Goal: Information Seeking & Learning: Learn about a topic

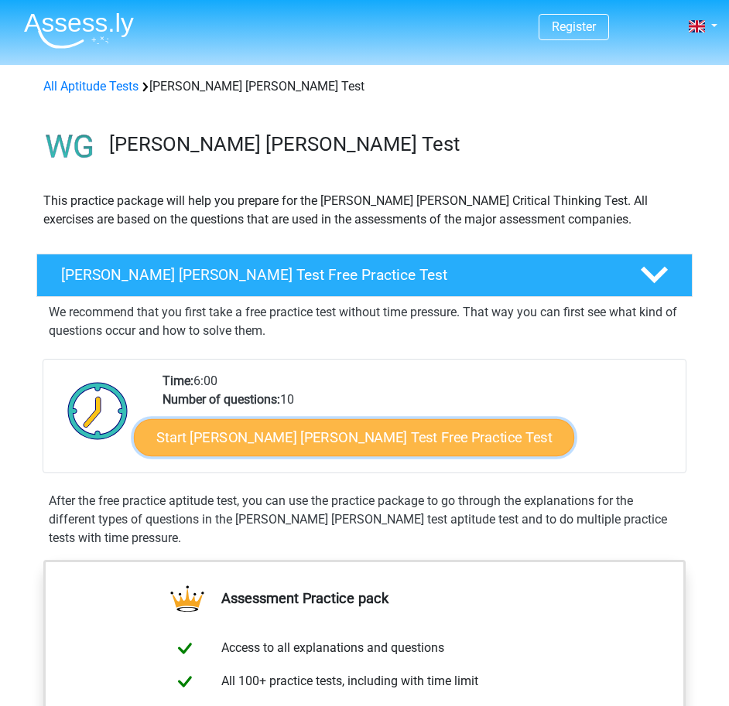
click at [261, 432] on link "Start Watson Glaser Test Free Practice Test" at bounding box center [354, 437] width 440 height 37
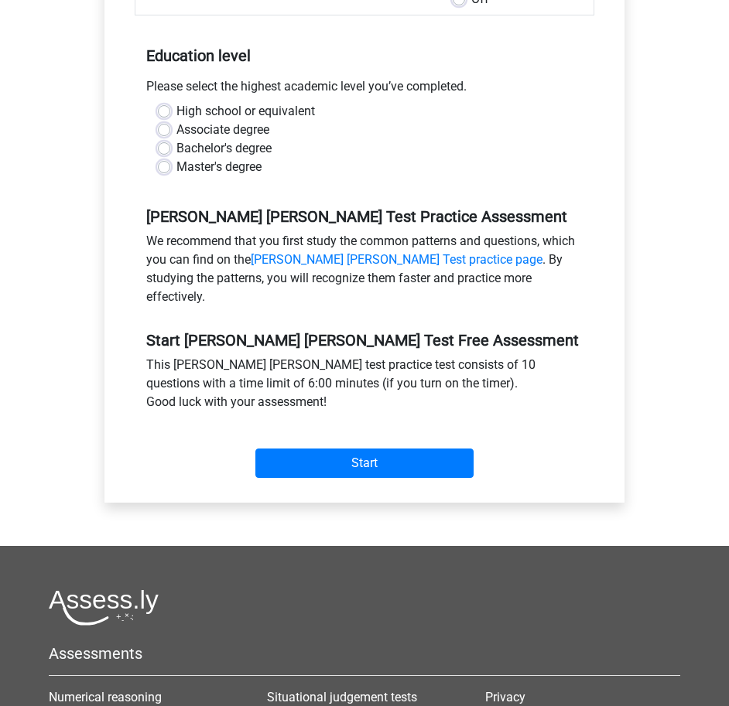
scroll to position [77, 0]
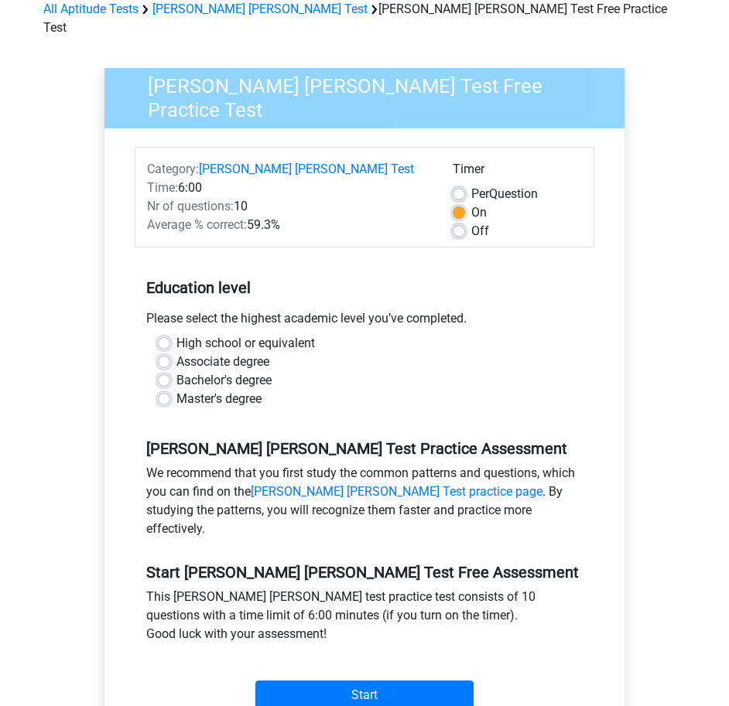
click at [222, 371] on label "Bachelor's degree" at bounding box center [223, 380] width 95 height 19
click at [170, 371] on input "Bachelor's degree" at bounding box center [164, 378] width 12 height 15
radio input "true"
click at [415, 681] on input "Start" at bounding box center [364, 695] width 218 height 29
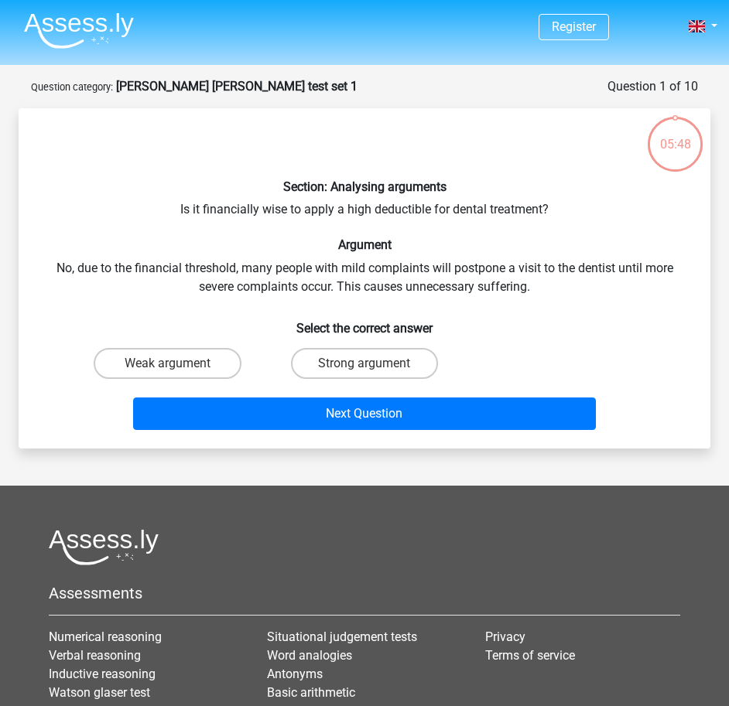
click at [405, 206] on div "Section: Analysing arguments Is it financially wise to apply a high deductible …" at bounding box center [364, 279] width 679 height 316
copy div "deductible"
click at [195, 362] on label "Weak argument" at bounding box center [168, 363] width 148 height 31
click at [177, 364] on input "Weak argument" at bounding box center [172, 369] width 10 height 10
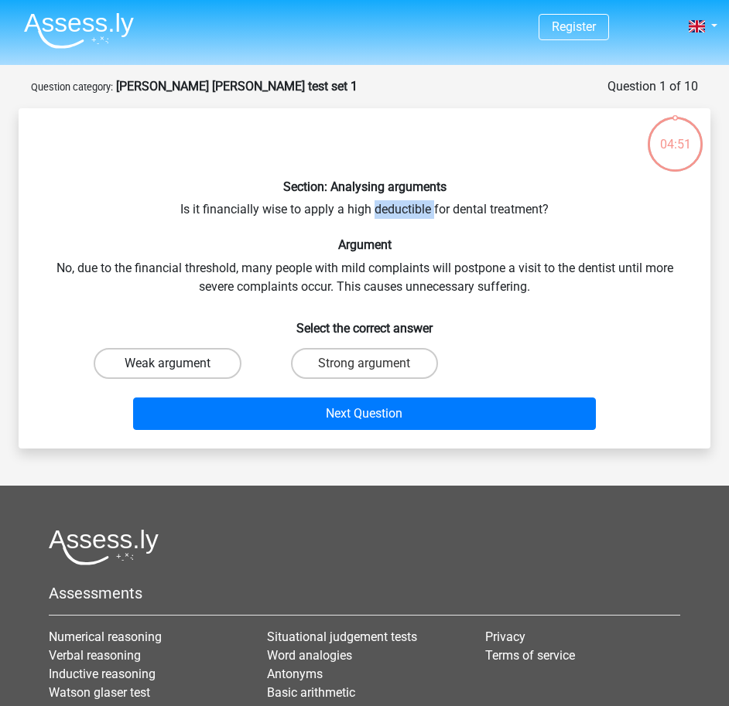
radio input "true"
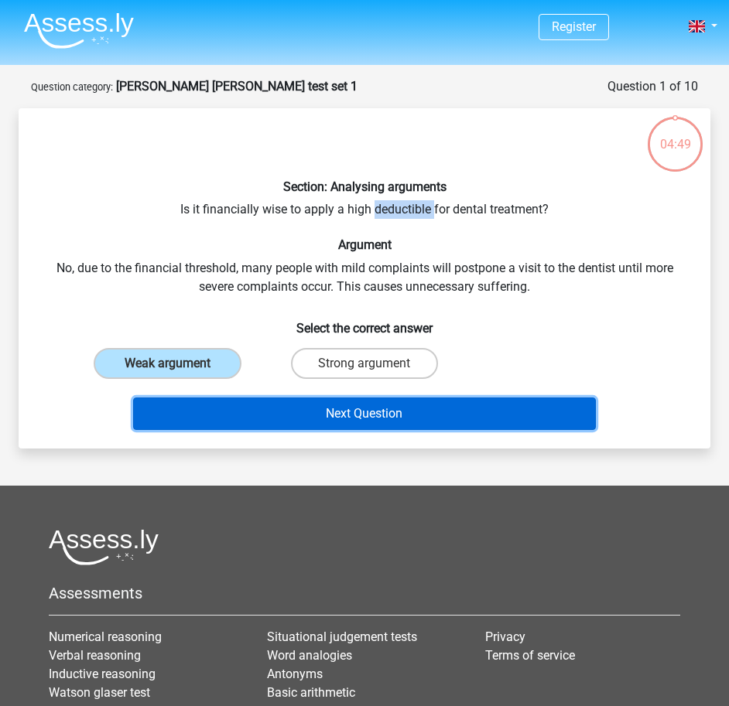
click at [320, 415] on button "Next Question" at bounding box center [364, 414] width 463 height 32
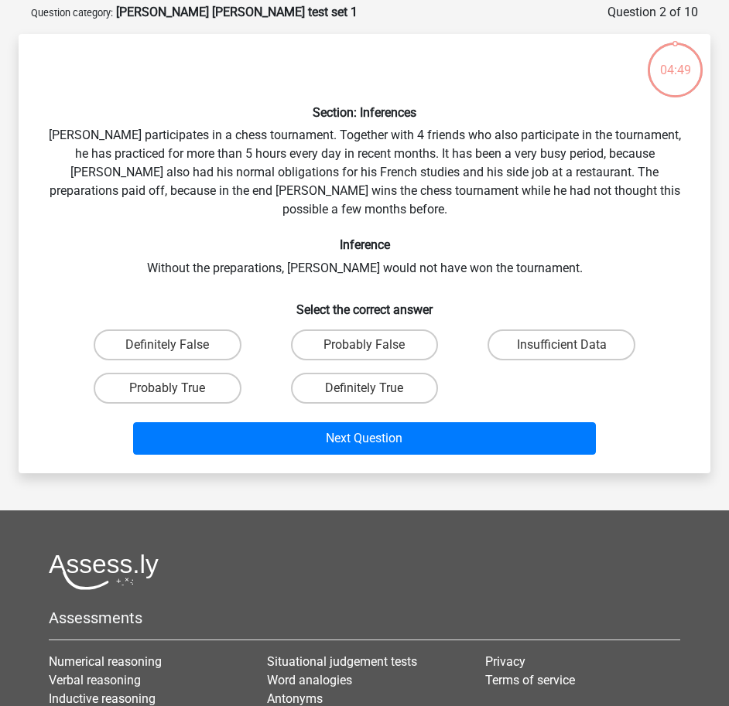
scroll to position [77, 0]
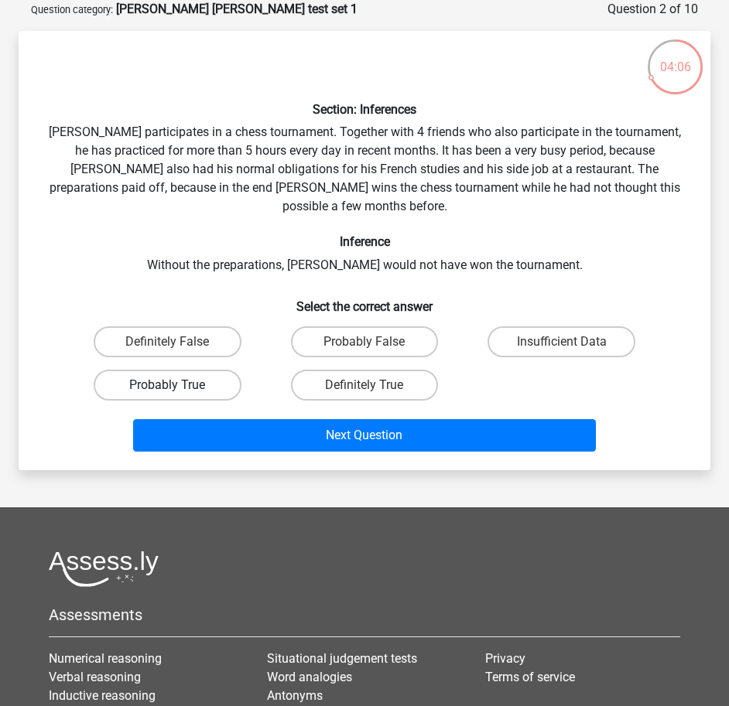
click at [195, 370] on label "Probably True" at bounding box center [168, 385] width 148 height 31
click at [177, 385] on input "Probably True" at bounding box center [172, 390] width 10 height 10
radio input "true"
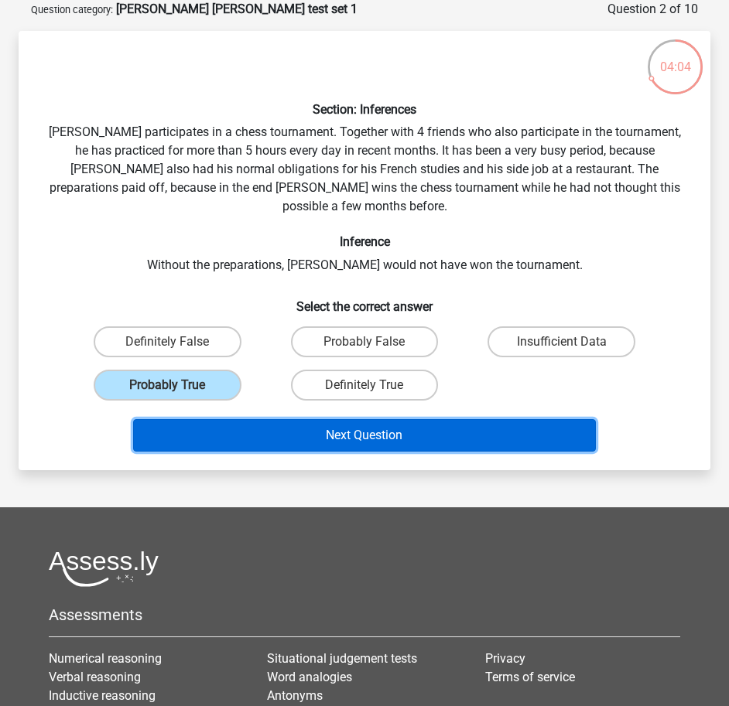
click at [388, 429] on button "Next Question" at bounding box center [364, 435] width 463 height 32
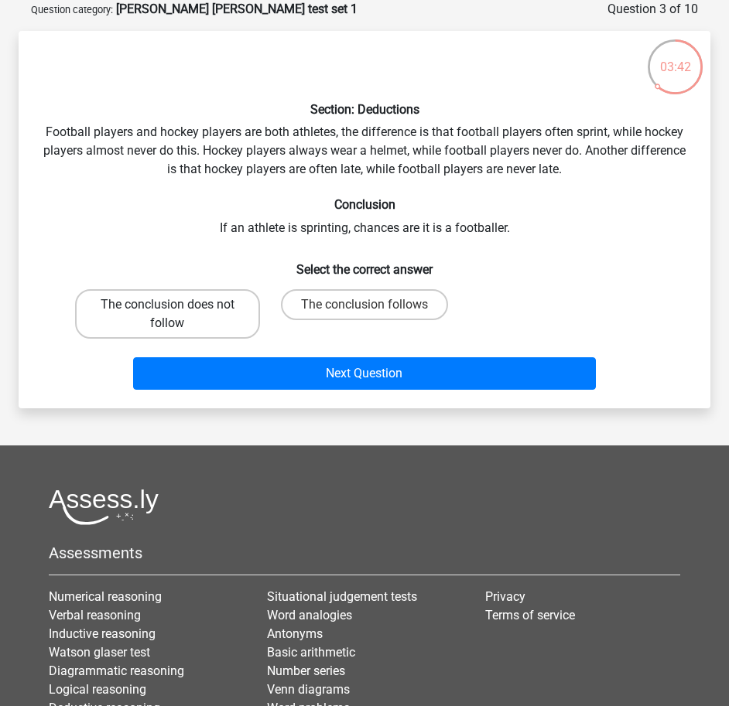
click at [142, 316] on label "The conclusion does not follow" at bounding box center [167, 314] width 185 height 50
click at [167, 315] on input "The conclusion does not follow" at bounding box center [172, 310] width 10 height 10
radio input "true"
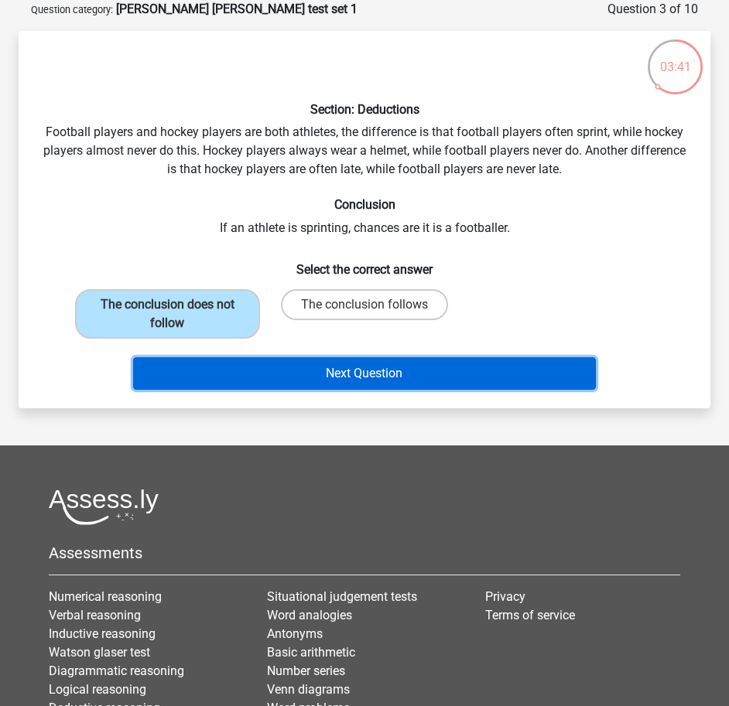
click at [306, 367] on button "Next Question" at bounding box center [364, 373] width 463 height 32
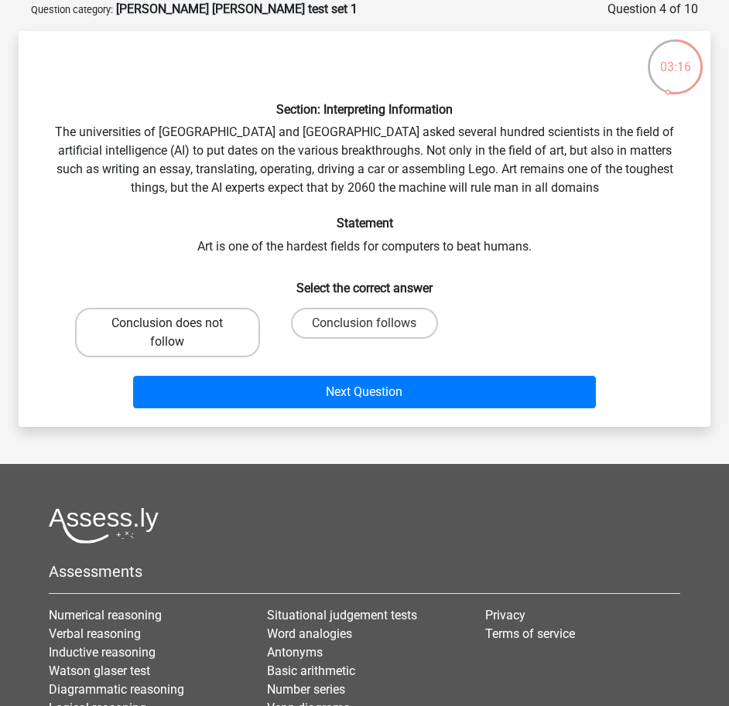
click at [190, 345] on label "Conclusion does not follow" at bounding box center [167, 333] width 185 height 50
click at [177, 333] on input "Conclusion does not follow" at bounding box center [172, 328] width 10 height 10
radio input "true"
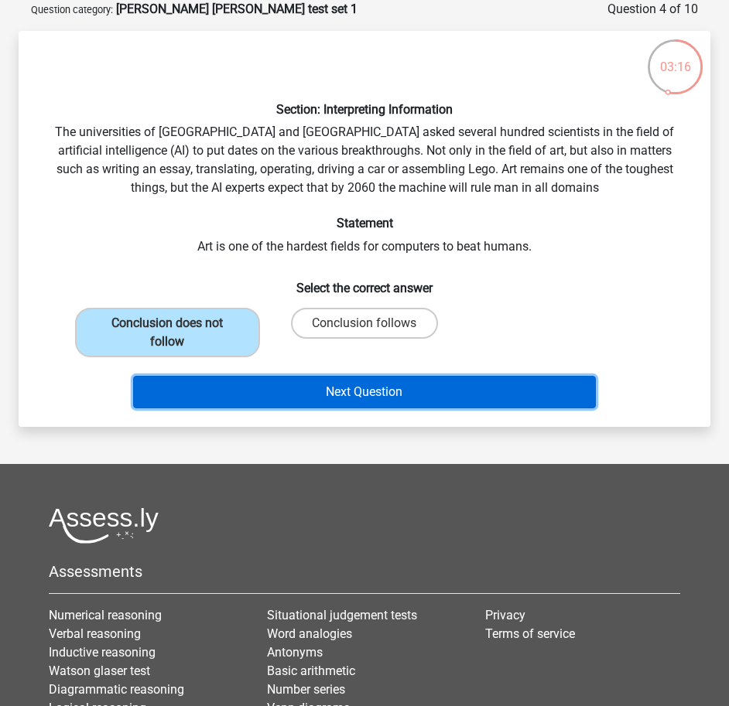
click at [275, 398] on button "Next Question" at bounding box center [364, 392] width 463 height 32
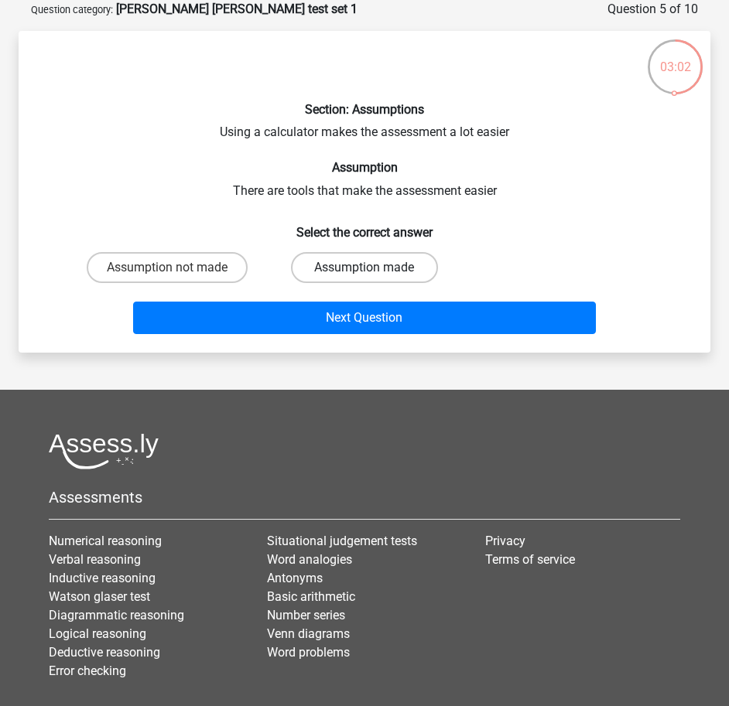
click at [361, 271] on label "Assumption made" at bounding box center [365, 267] width 148 height 31
click at [364, 271] on input "Assumption made" at bounding box center [369, 273] width 10 height 10
radio input "true"
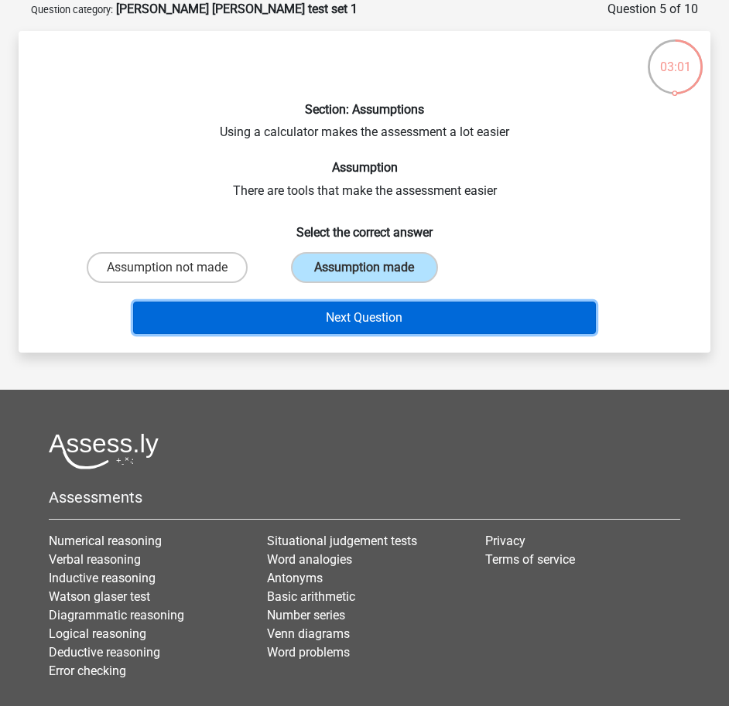
click at [354, 322] on button "Next Question" at bounding box center [364, 318] width 463 height 32
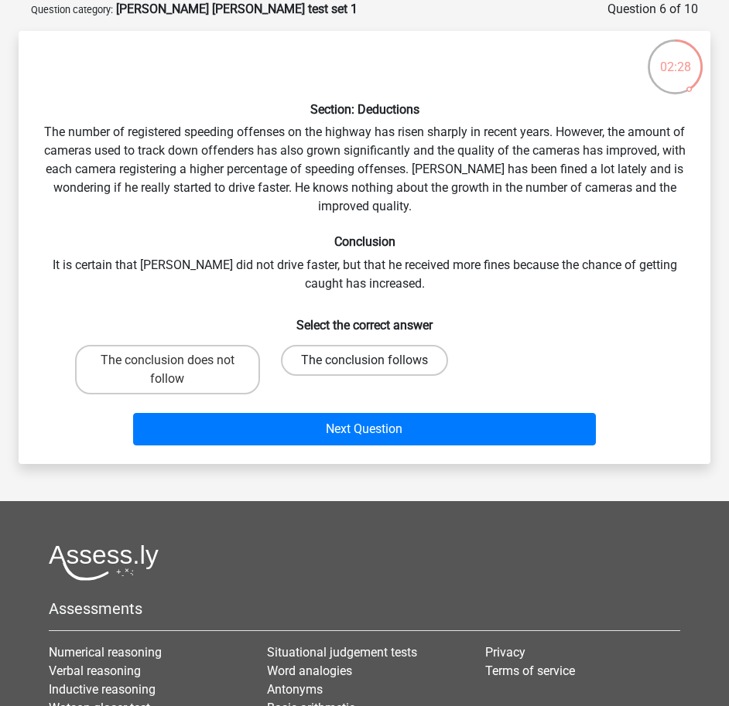
click at [357, 359] on label "The conclusion follows" at bounding box center [364, 360] width 167 height 31
click at [364, 361] on input "The conclusion follows" at bounding box center [369, 366] width 10 height 10
radio input "true"
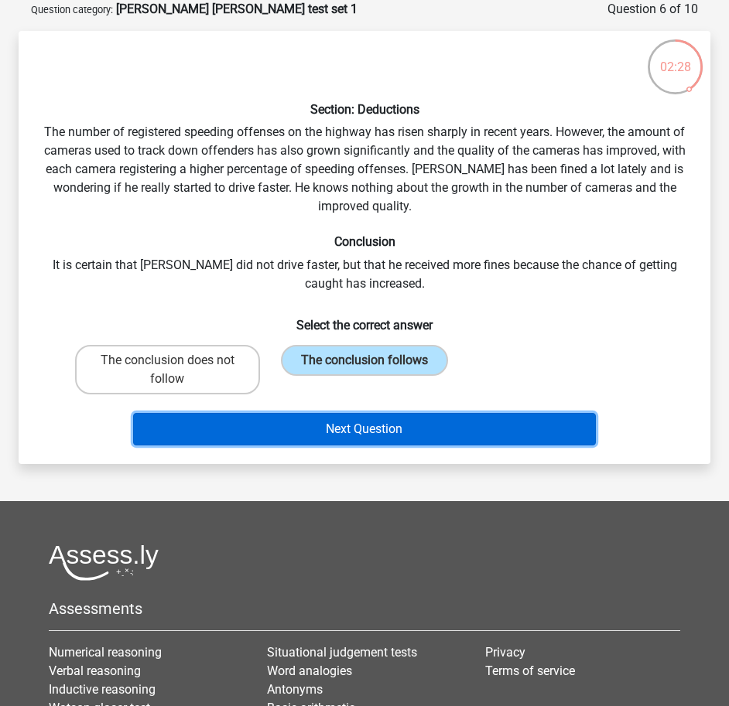
click at [395, 413] on button "Next Question" at bounding box center [364, 429] width 463 height 32
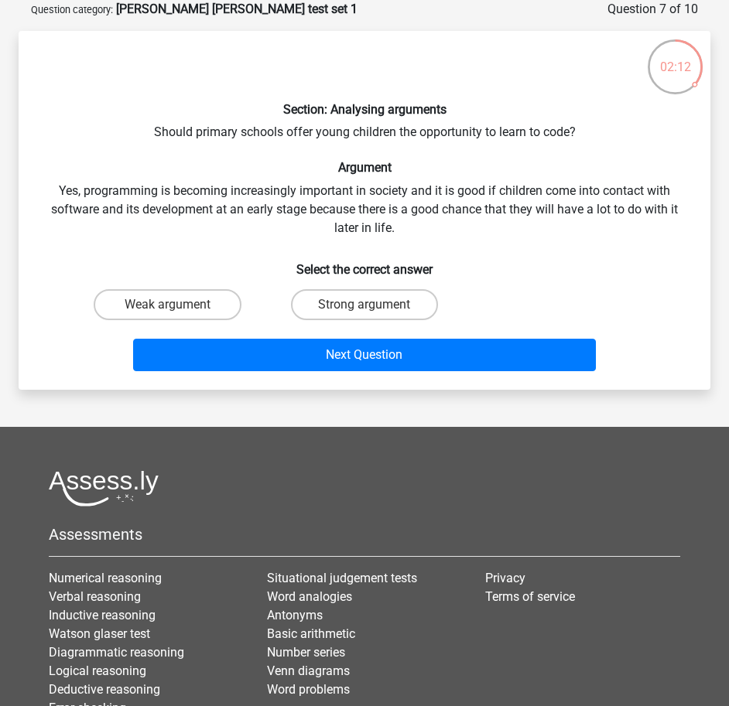
click at [367, 306] on input "Strong argument" at bounding box center [369, 310] width 10 height 10
radio input "true"
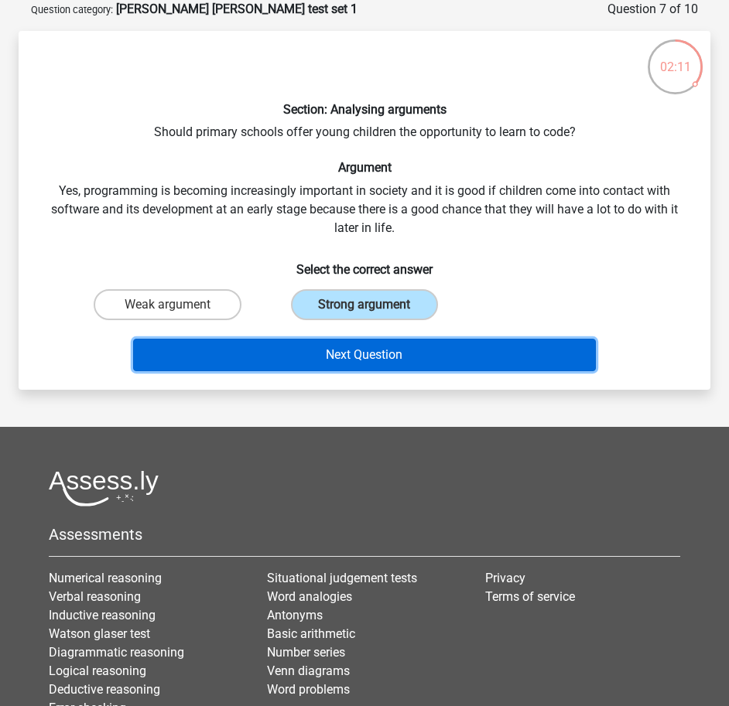
click at [288, 359] on button "Next Question" at bounding box center [364, 355] width 463 height 32
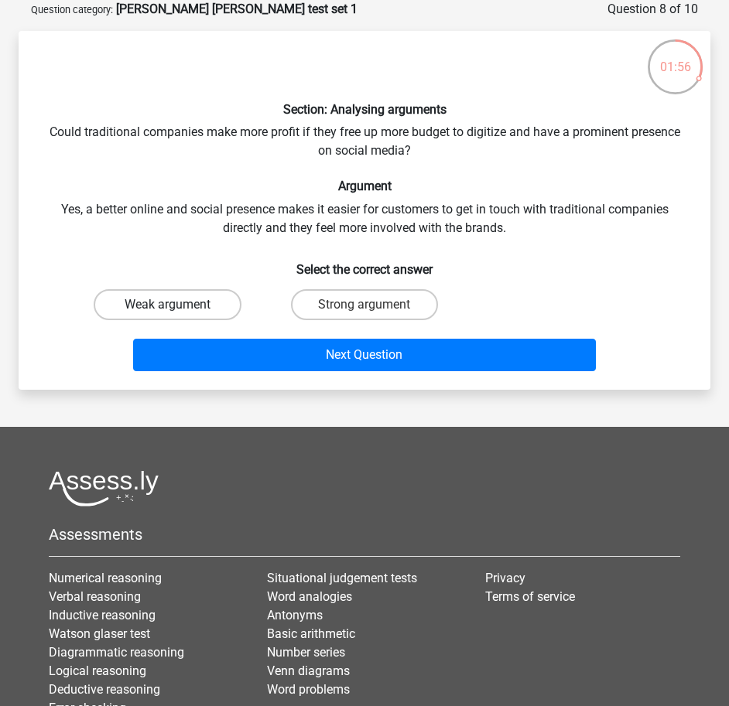
click at [156, 303] on label "Weak argument" at bounding box center [168, 304] width 148 height 31
click at [167, 305] on input "Weak argument" at bounding box center [172, 310] width 10 height 10
radio input "true"
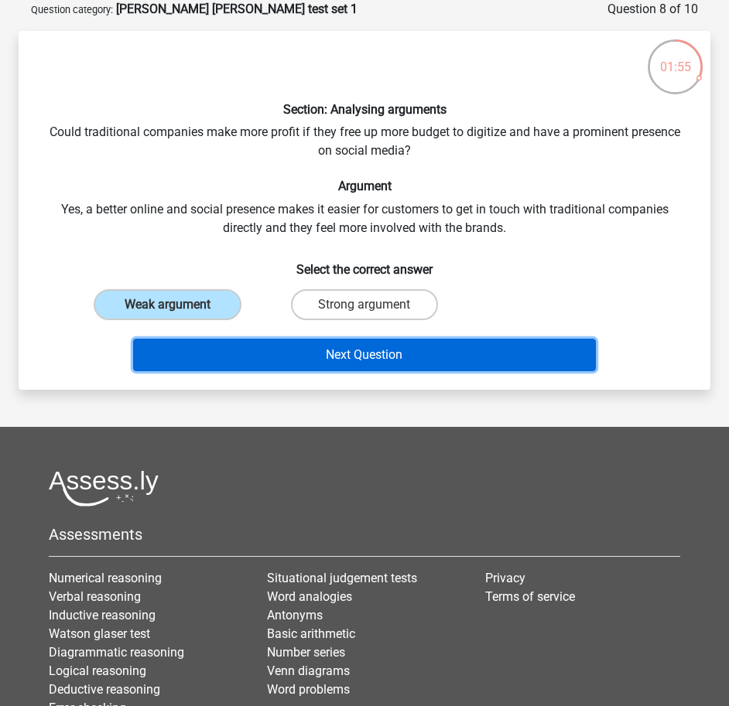
click at [244, 357] on button "Next Question" at bounding box center [364, 355] width 463 height 32
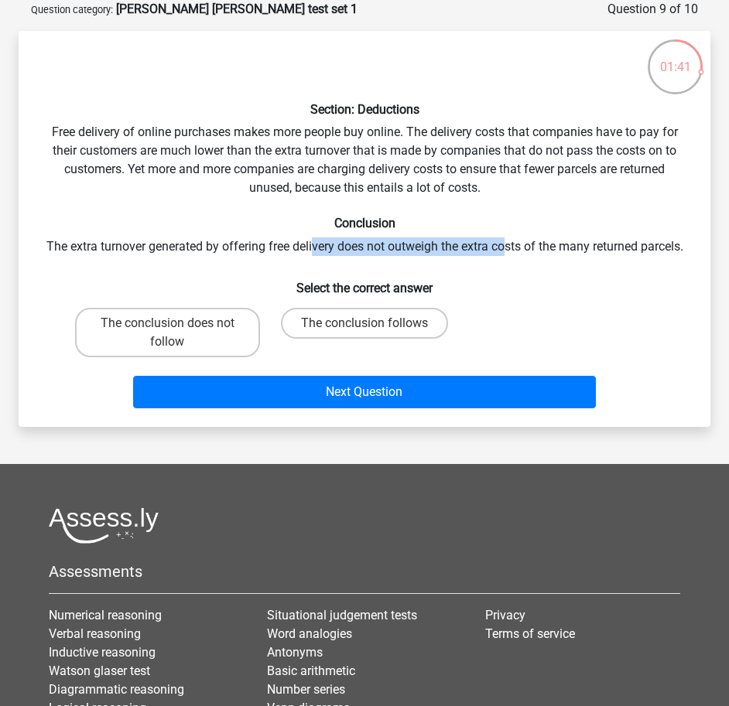
drag, startPoint x: 333, startPoint y: 251, endPoint x: 531, endPoint y: 249, distance: 198.8
click at [531, 249] on div "Section: Deductions Free delivery of online purchases makes more people buy onl…" at bounding box center [364, 228] width 679 height 371
click at [461, 262] on div "Section: Deductions Free delivery of online purchases makes more people buy onl…" at bounding box center [364, 228] width 679 height 371
click at [361, 339] on label "The conclusion follows" at bounding box center [364, 323] width 167 height 31
click at [364, 333] on input "The conclusion follows" at bounding box center [369, 328] width 10 height 10
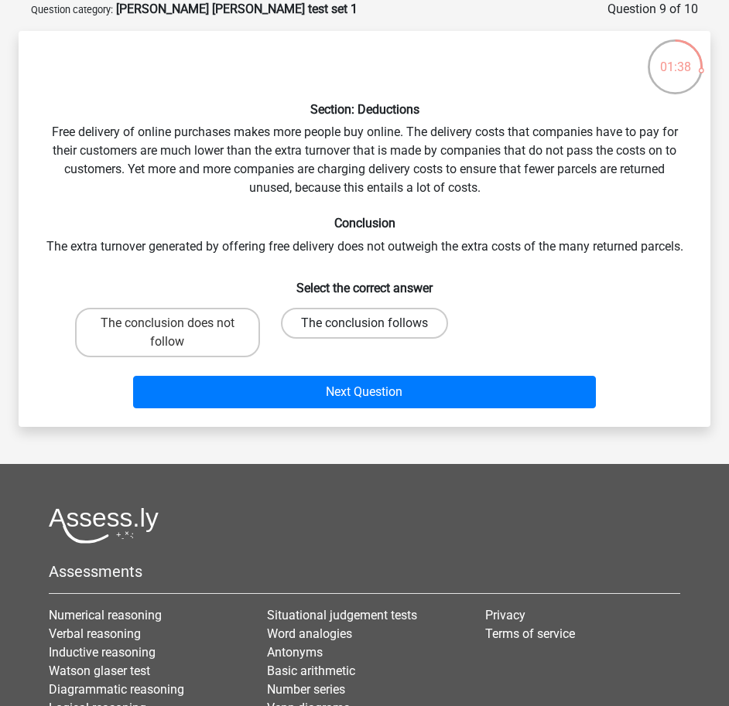
radio input "true"
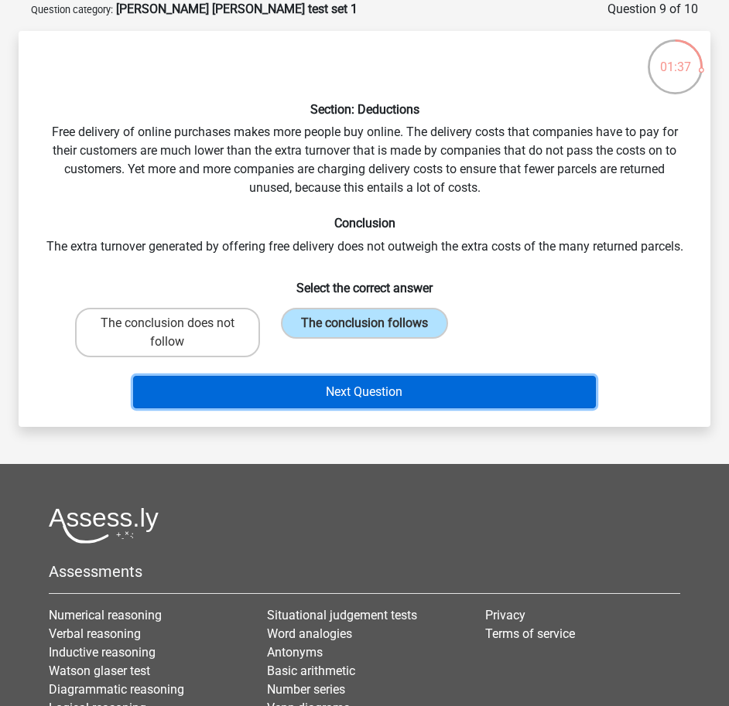
click at [332, 408] on button "Next Question" at bounding box center [364, 392] width 463 height 32
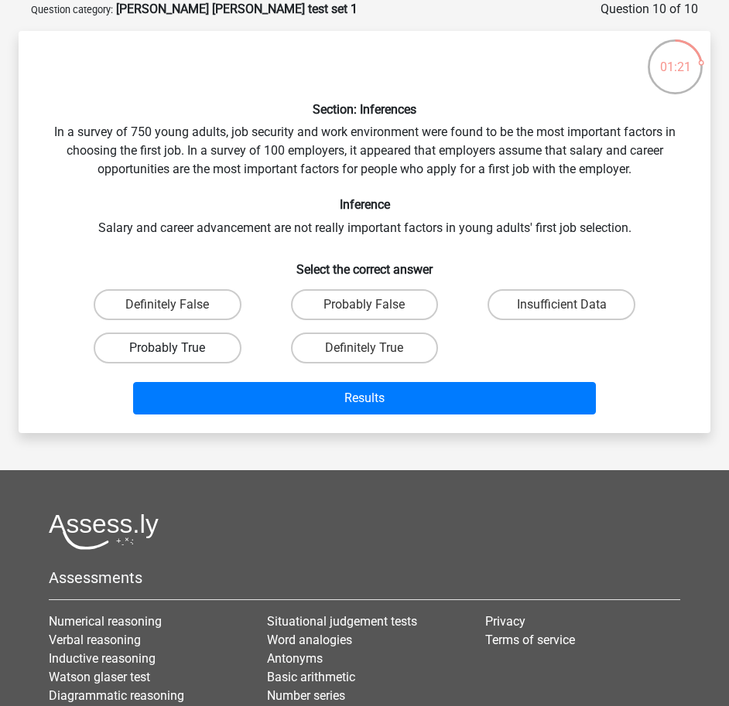
click at [210, 354] on label "Probably True" at bounding box center [168, 348] width 148 height 31
click at [177, 354] on input "Probably True" at bounding box center [172, 353] width 10 height 10
radio input "true"
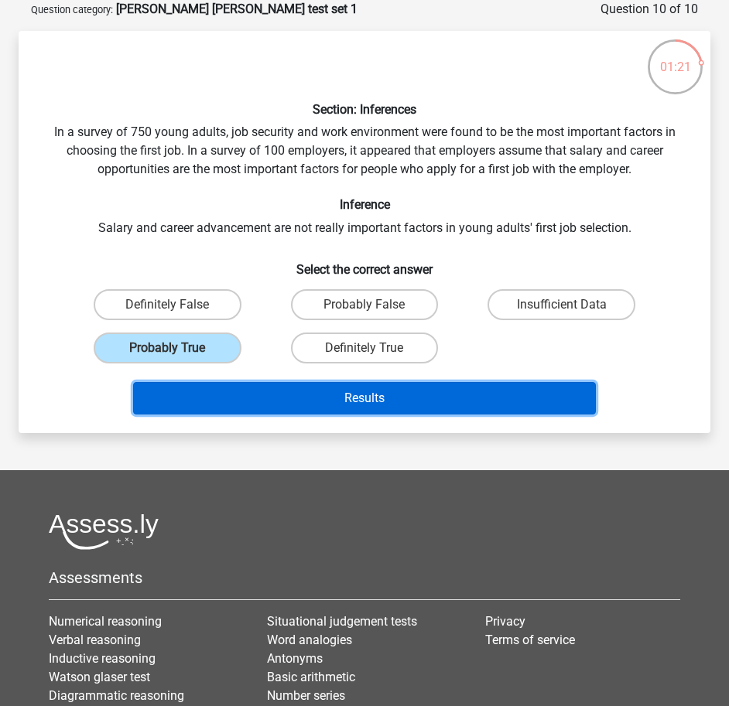
click at [329, 391] on button "Results" at bounding box center [364, 398] width 463 height 32
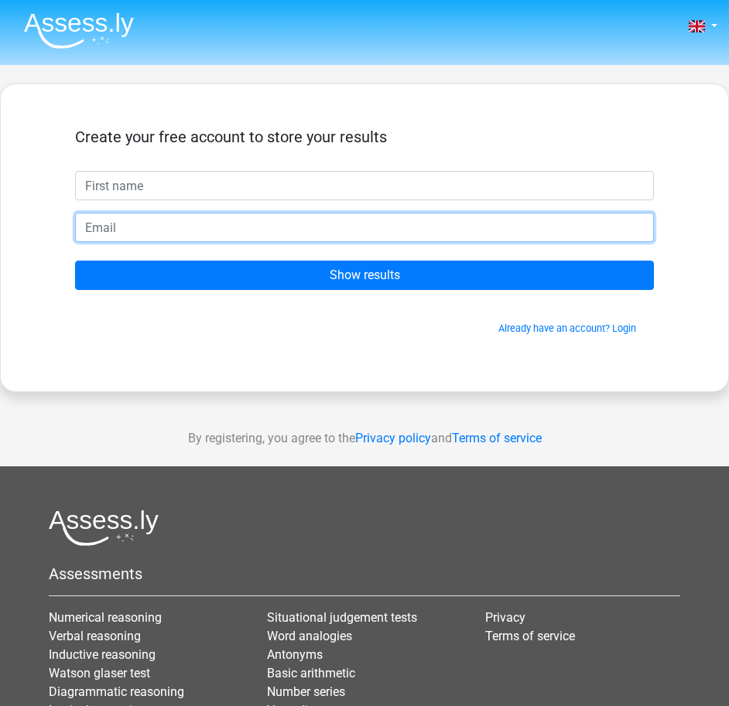
click at [119, 229] on input "email" at bounding box center [364, 227] width 579 height 29
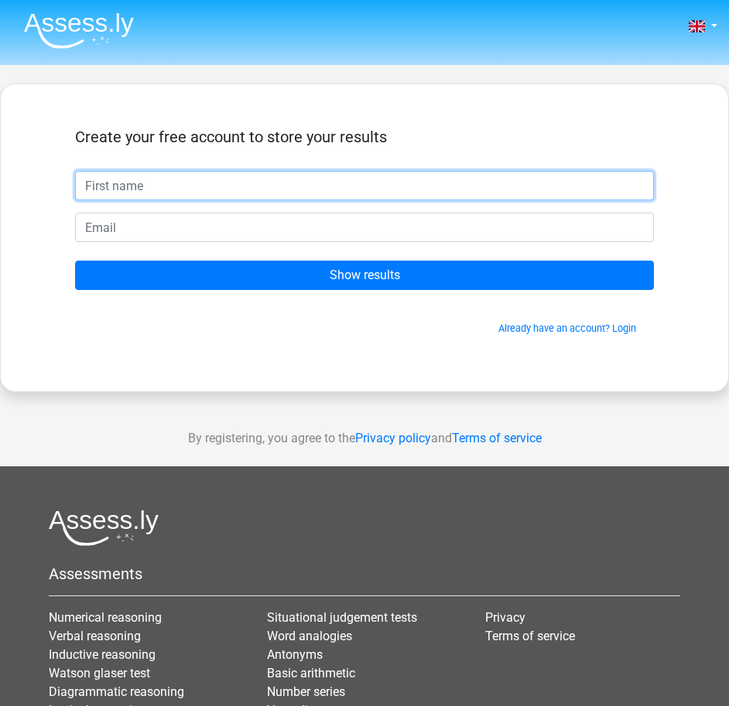
click at [183, 200] on input "text" at bounding box center [364, 185] width 579 height 29
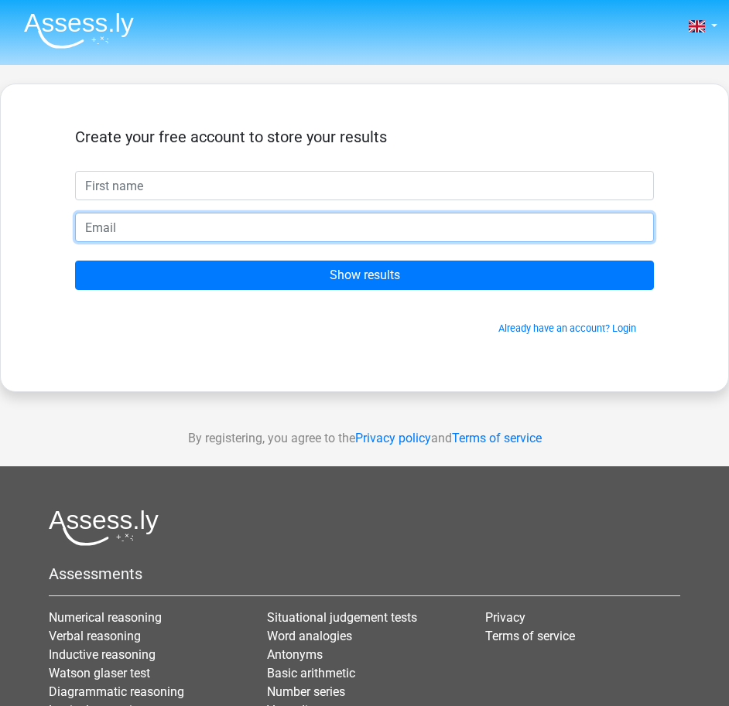
click at [136, 224] on input "email" at bounding box center [364, 227] width 579 height 29
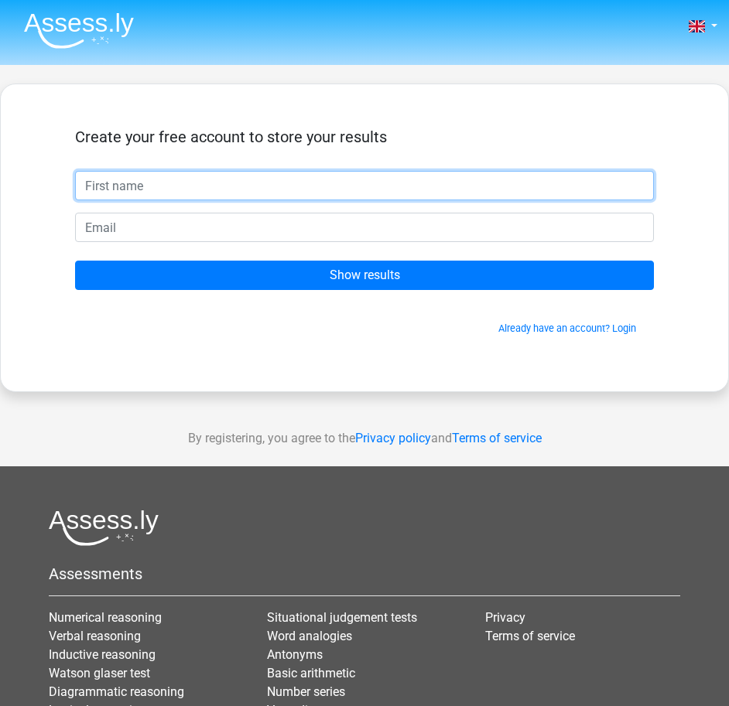
click at [231, 190] on input "text" at bounding box center [364, 185] width 579 height 29
type input "a"
type input "l"
type input "arwa"
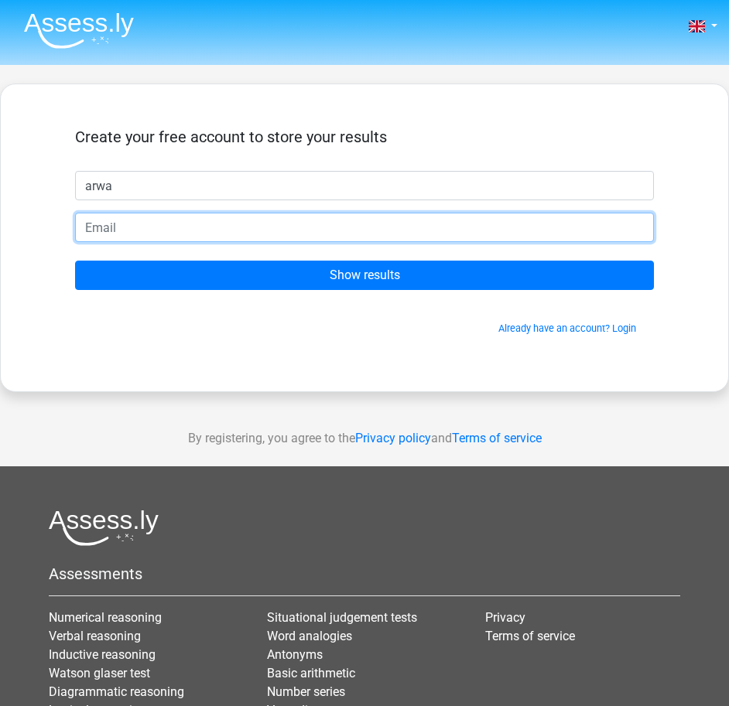
click at [157, 241] on input "email" at bounding box center [364, 227] width 579 height 29
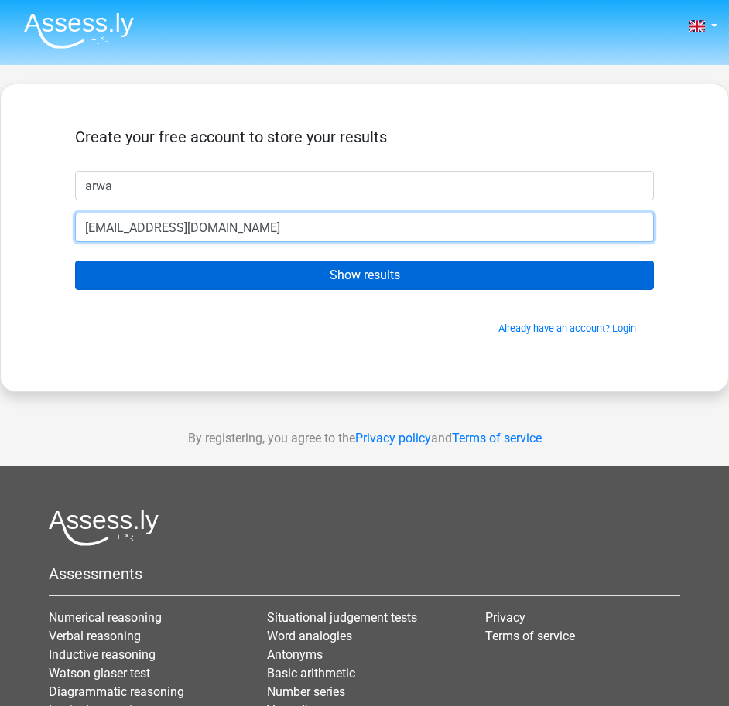
type input "[EMAIL_ADDRESS][DOMAIN_NAME]"
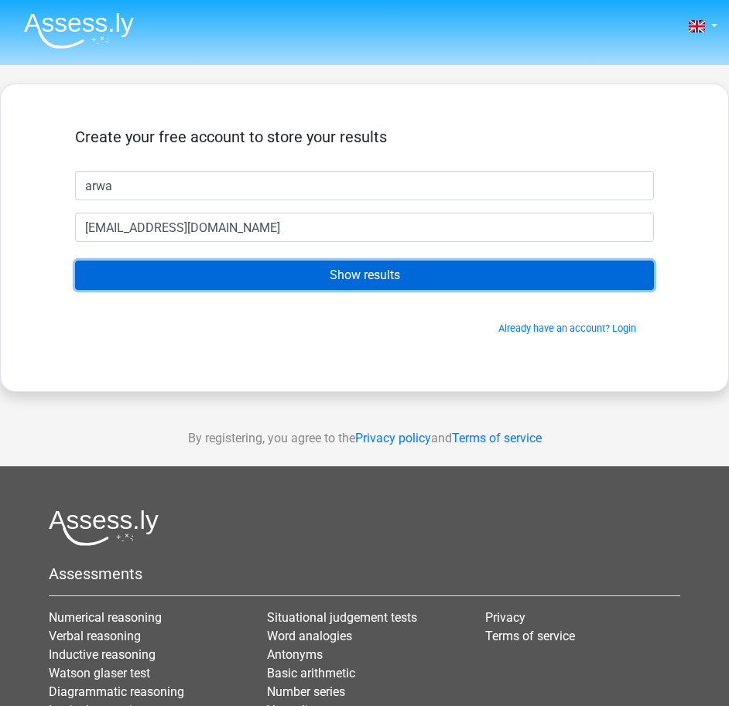
click at [265, 282] on input "Show results" at bounding box center [364, 275] width 579 height 29
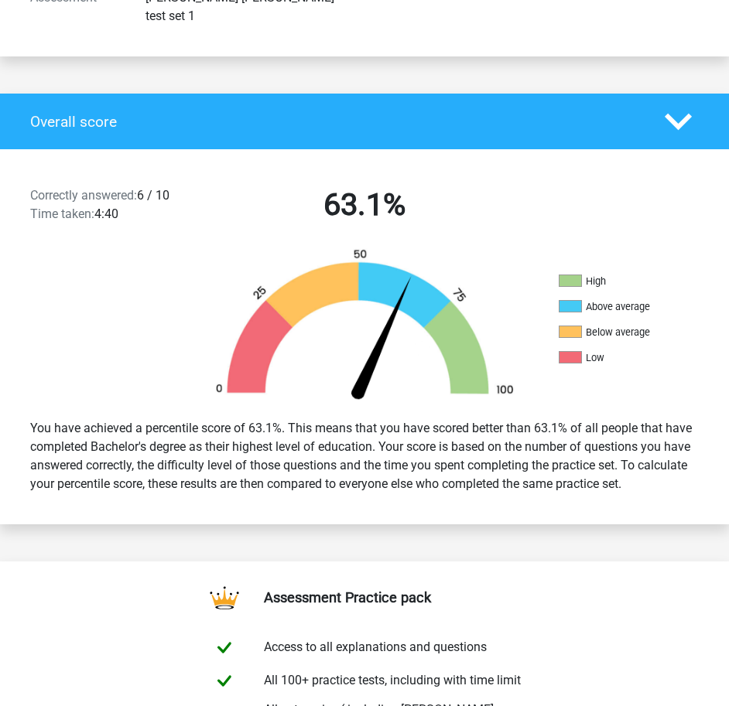
scroll to position [155, 0]
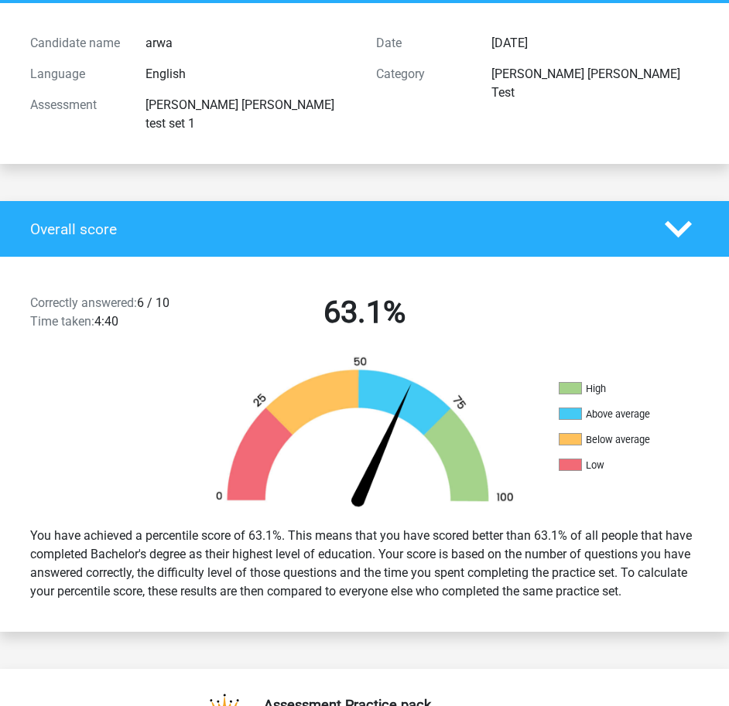
click at [677, 216] on icon at bounding box center [678, 229] width 27 height 27
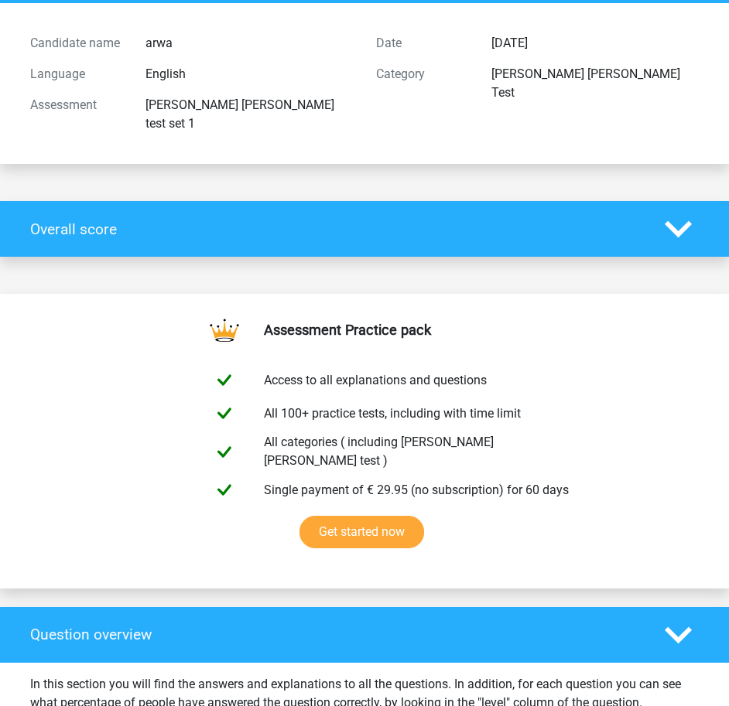
click at [677, 216] on icon at bounding box center [678, 229] width 27 height 27
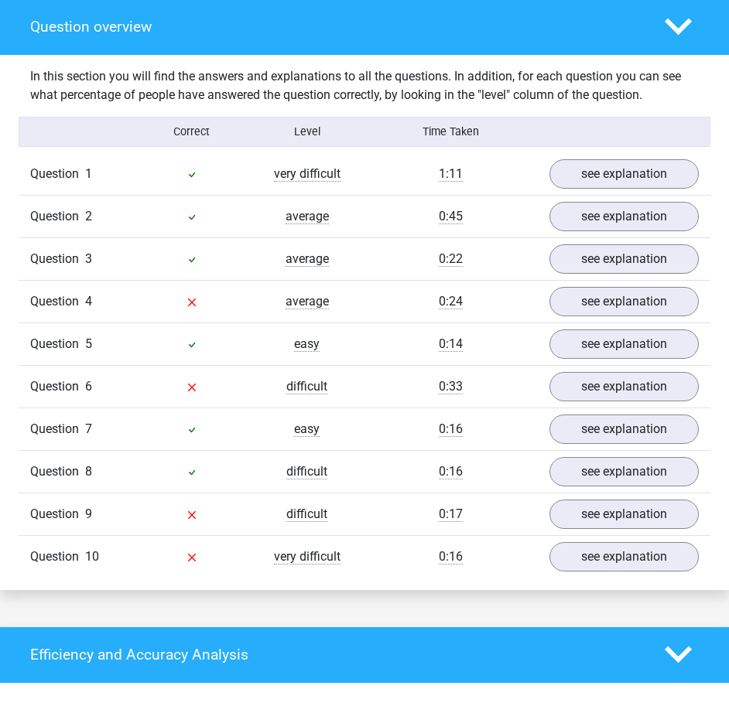
scroll to position [1160, 0]
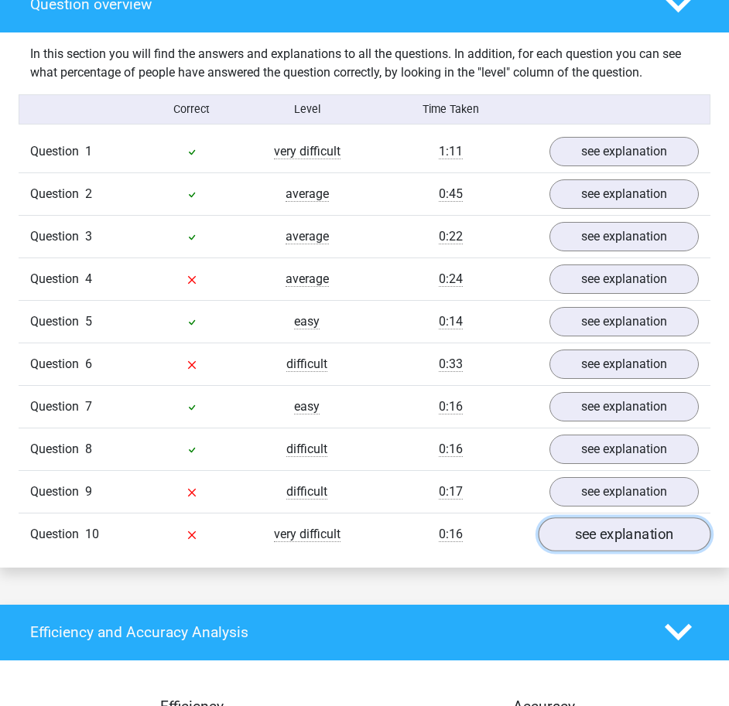
click at [601, 518] on link "see explanation" at bounding box center [624, 535] width 173 height 34
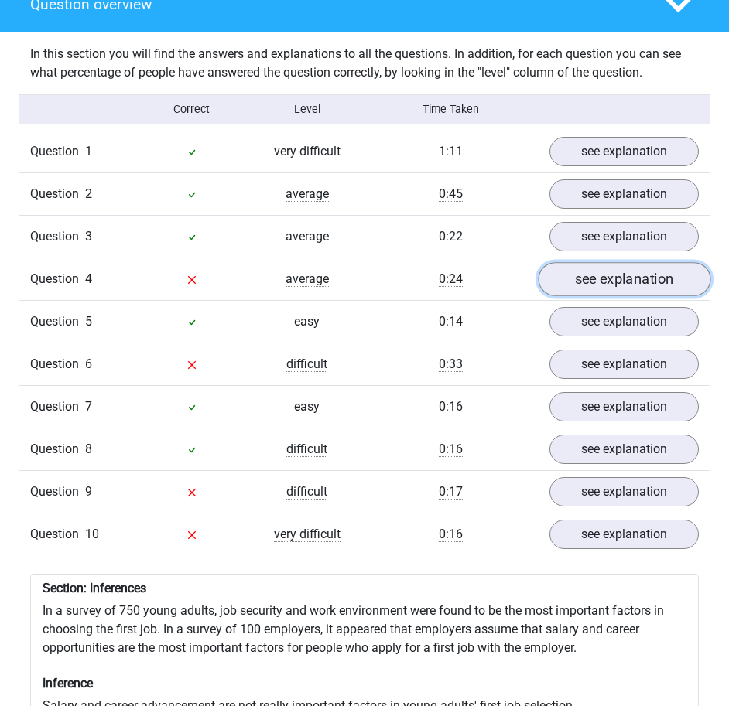
click at [595, 262] on link "see explanation" at bounding box center [624, 279] width 173 height 34
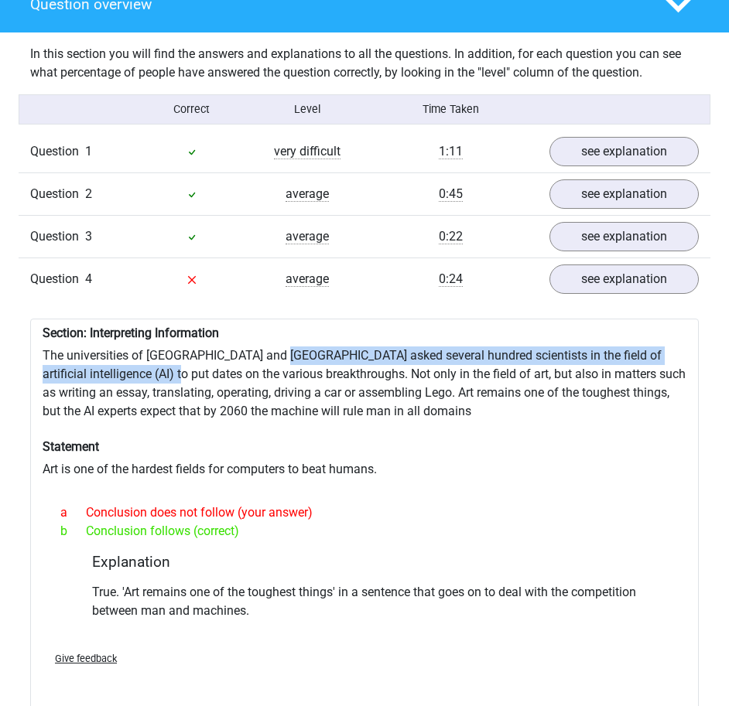
drag, startPoint x: 138, startPoint y: 355, endPoint x: 273, endPoint y: 343, distance: 135.9
click at [273, 343] on div "Section: Interpreting Information The universities of [GEOGRAPHIC_DATA] and [GE…" at bounding box center [364, 515] width 668 height 392
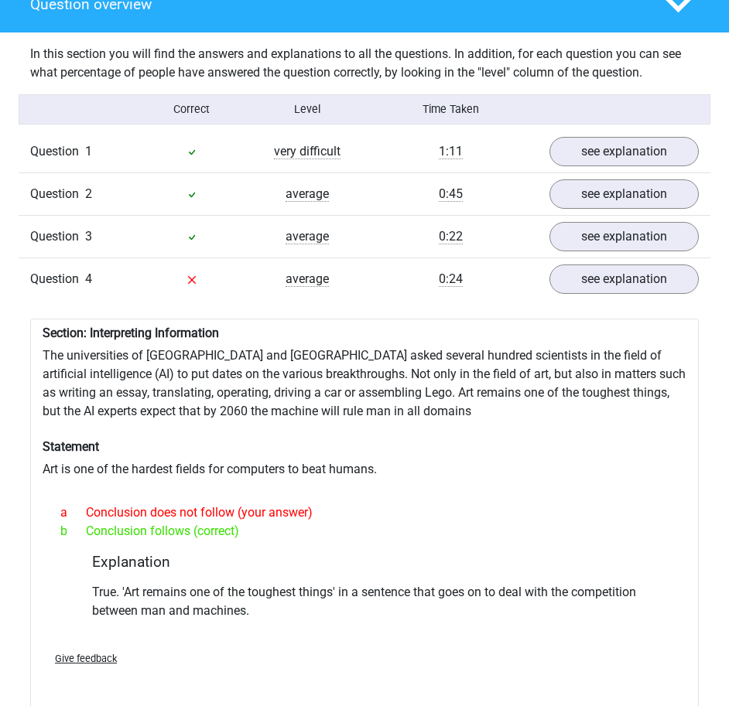
click at [236, 361] on div "Section: Interpreting Information The universities of [GEOGRAPHIC_DATA] and [GE…" at bounding box center [364, 515] width 668 height 392
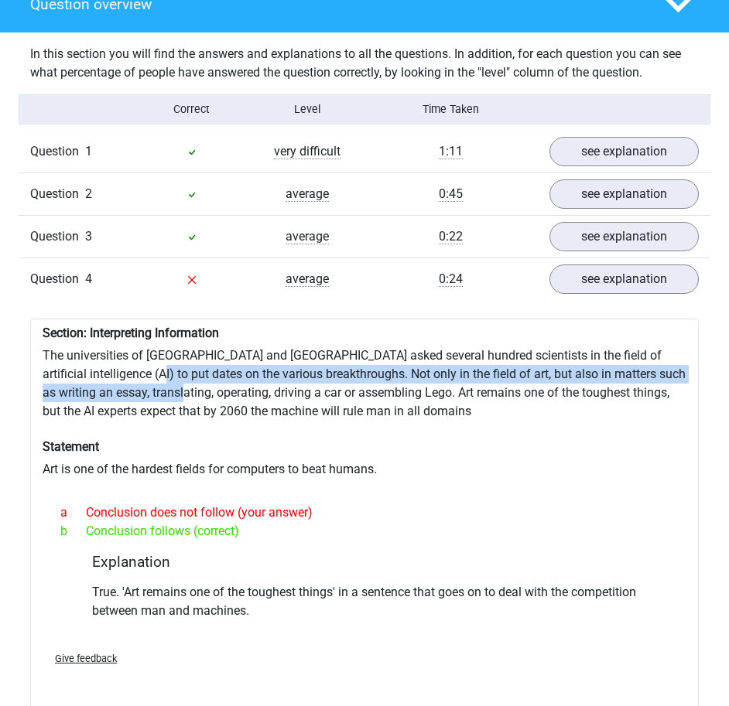
drag, startPoint x: 117, startPoint y: 360, endPoint x: 196, endPoint y: 369, distance: 79.5
click at [196, 369] on div "Section: Interpreting Information The universities of [GEOGRAPHIC_DATA] and [GE…" at bounding box center [364, 515] width 668 height 392
click at [196, 371] on div "Section: Interpreting Information The universities of [GEOGRAPHIC_DATA] and [GE…" at bounding box center [364, 515] width 668 height 392
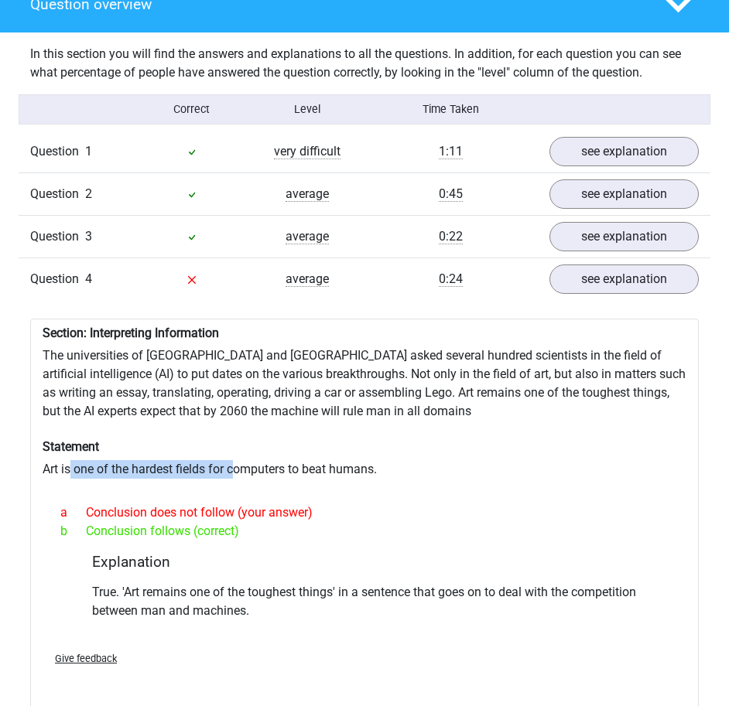
drag, startPoint x: 69, startPoint y: 449, endPoint x: 239, endPoint y: 451, distance: 170.2
click at [239, 451] on div "Section: Interpreting Information The universities of [GEOGRAPHIC_DATA] and [GE…" at bounding box center [364, 515] width 668 height 392
click at [123, 453] on div "Section: Interpreting Information The universities of [GEOGRAPHIC_DATA] and [GE…" at bounding box center [364, 515] width 668 height 392
drag, startPoint x: 249, startPoint y: 462, endPoint x: 290, endPoint y: 448, distance: 43.3
click at [270, 456] on div "Section: Interpreting Information The universities of [GEOGRAPHIC_DATA] and [GE…" at bounding box center [364, 515] width 668 height 392
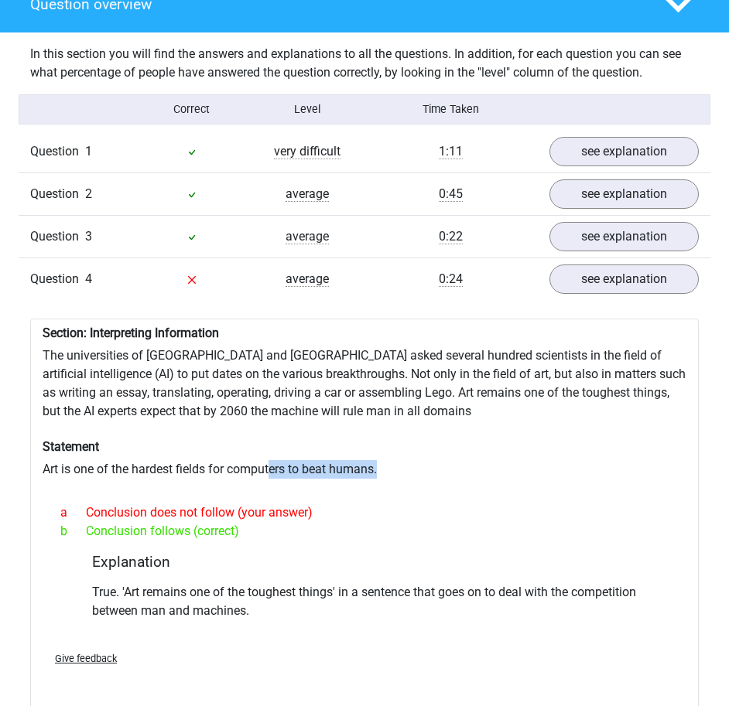
click at [290, 448] on div "Section: Interpreting Information The universities of [GEOGRAPHIC_DATA] and [GE…" at bounding box center [364, 515] width 668 height 392
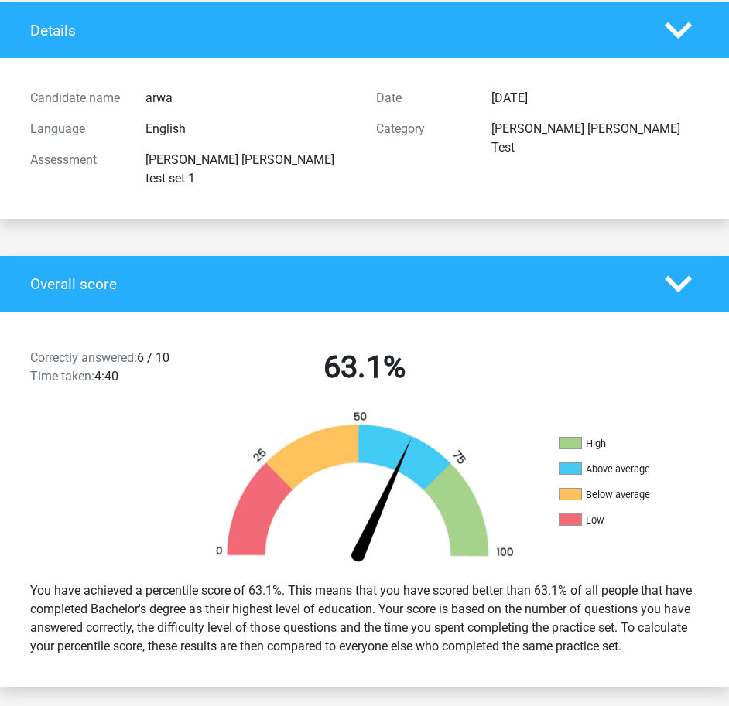
scroll to position [110, 0]
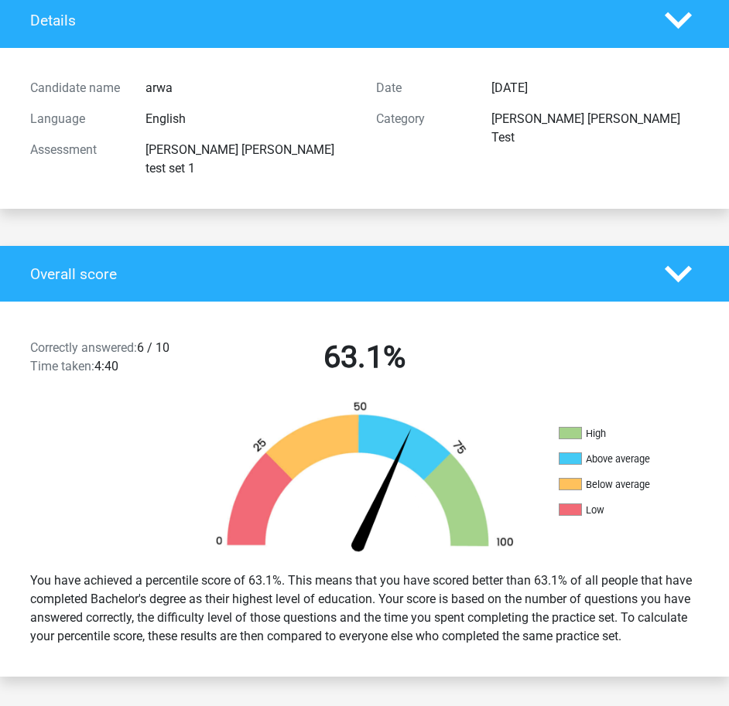
click at [674, 27] on icon at bounding box center [678, 20] width 27 height 27
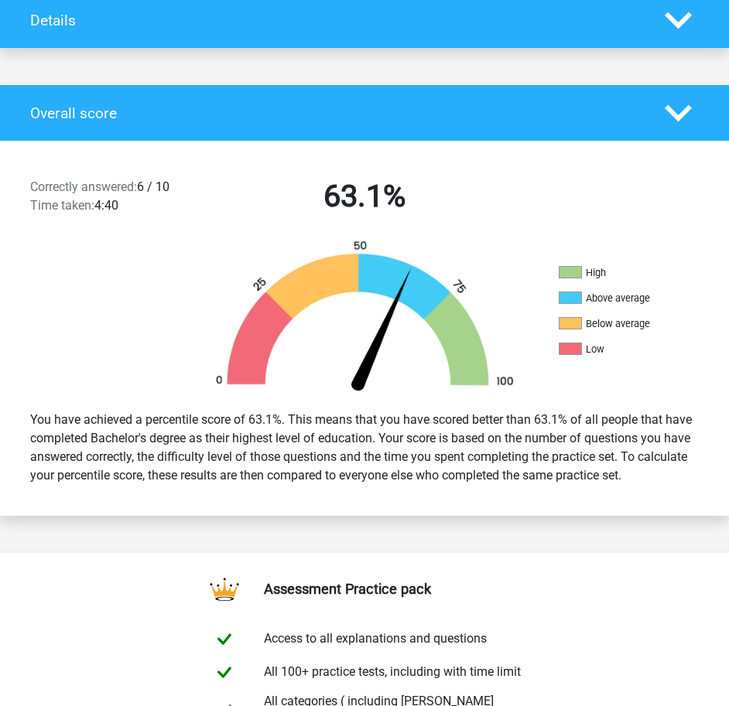
click at [674, 27] on icon at bounding box center [678, 20] width 27 height 27
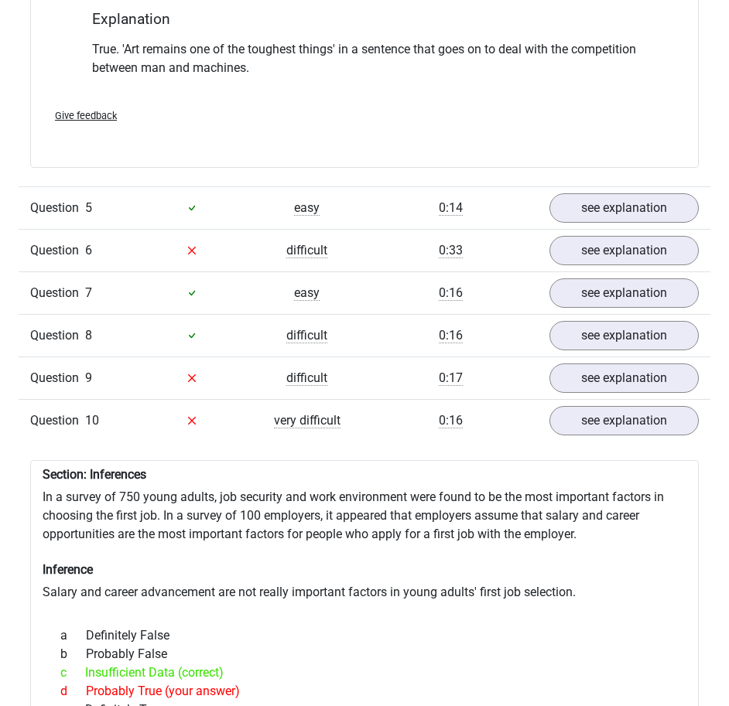
scroll to position [1812, 0]
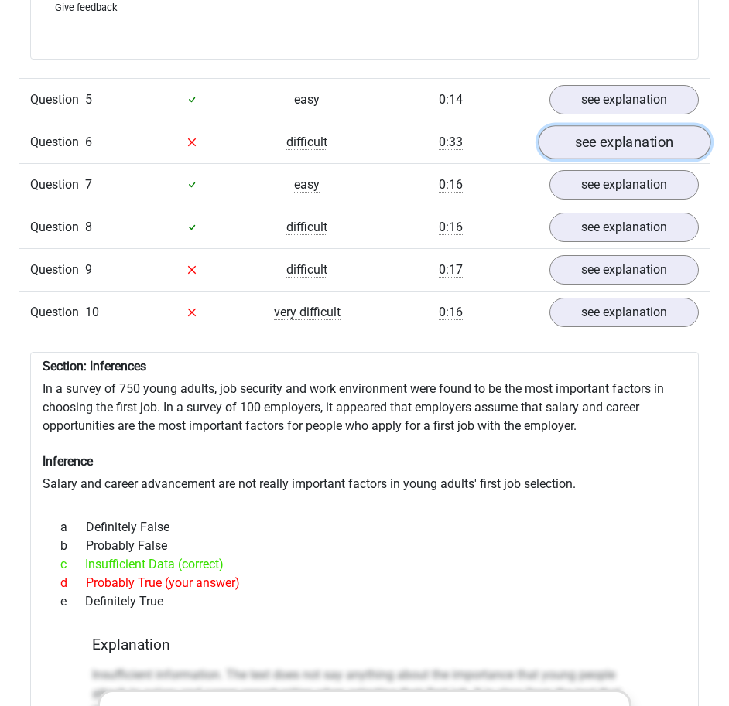
click at [610, 130] on link "see explanation" at bounding box center [624, 142] width 173 height 34
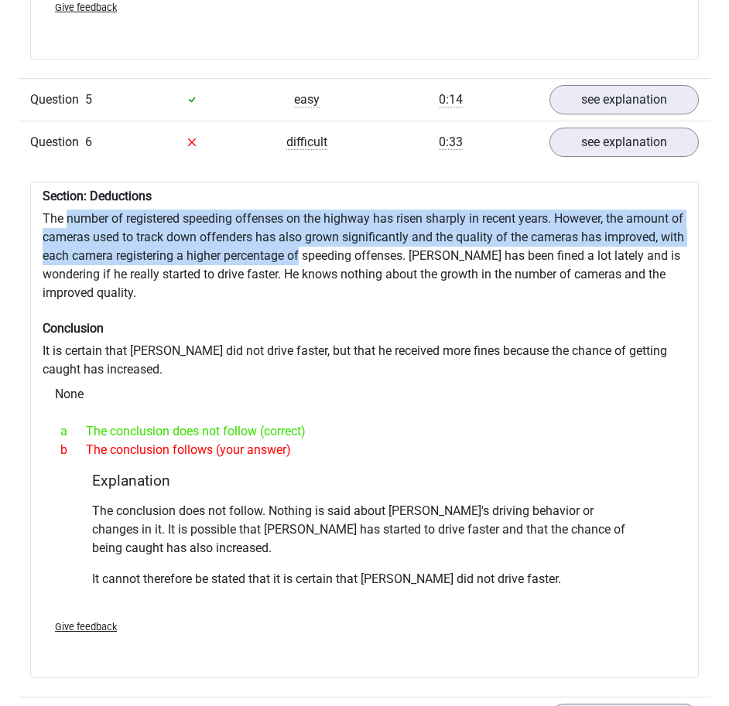
drag, startPoint x: 67, startPoint y: 207, endPoint x: 326, endPoint y: 244, distance: 261.7
click at [326, 244] on div "Section: Deductions The number of registered speeding offenses on the highway h…" at bounding box center [364, 430] width 668 height 497
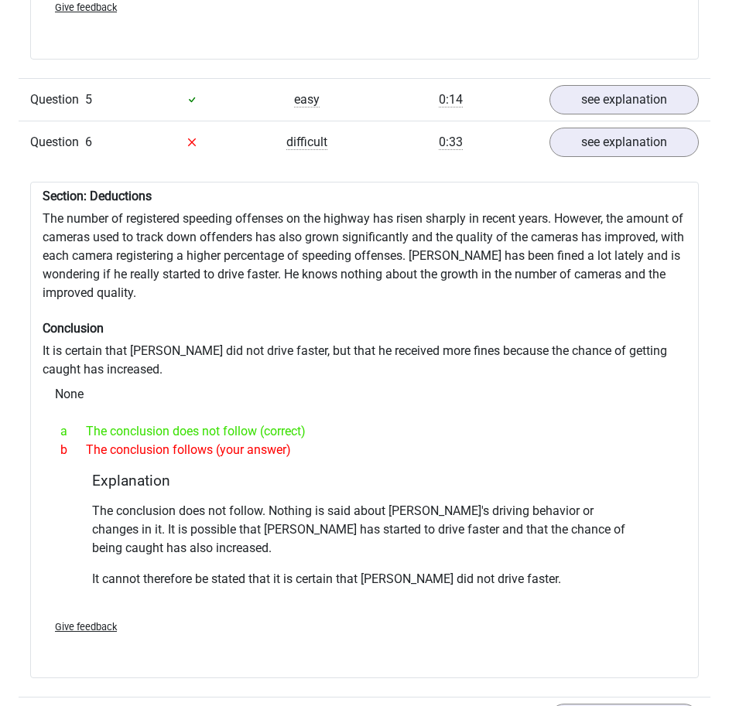
click at [317, 268] on div "Section: Deductions The number of registered speeding offenses on the highway h…" at bounding box center [364, 430] width 668 height 497
drag, startPoint x: 211, startPoint y: 431, endPoint x: 365, endPoint y: 449, distance: 155.0
click at [365, 449] on div "Section: Deductions The number of registered speeding offenses on the highway h…" at bounding box center [364, 430] width 668 height 497
click at [309, 448] on div "Section: Deductions The number of registered speeding offenses on the highway h…" at bounding box center [364, 430] width 668 height 497
drag, startPoint x: 275, startPoint y: 414, endPoint x: 330, endPoint y: 417, distance: 55.0
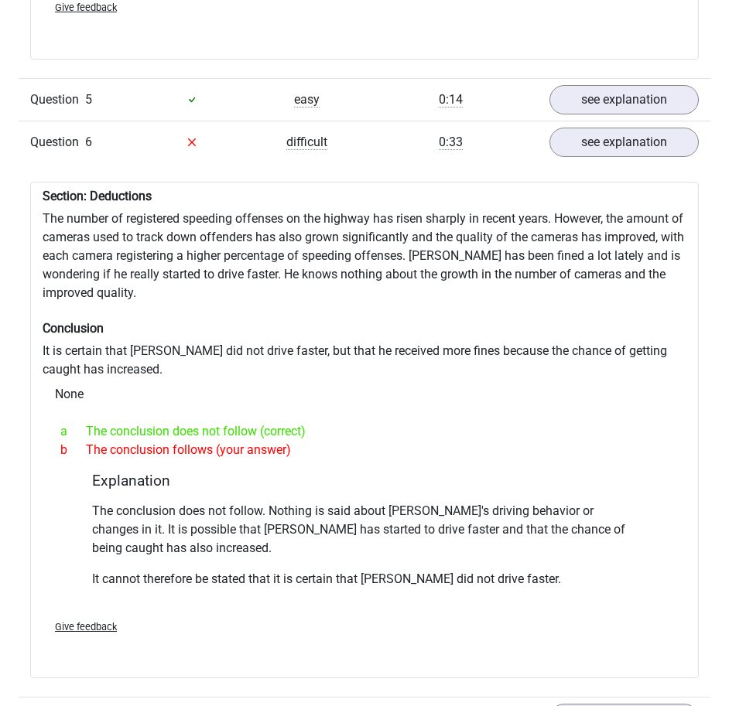
click at [330, 422] on div "a The conclusion does not follow (correct)" at bounding box center [364, 431] width 631 height 19
click at [267, 422] on div "a The conclusion does not follow (correct)" at bounding box center [364, 431] width 631 height 19
drag, startPoint x: 128, startPoint y: 405, endPoint x: 318, endPoint y: 432, distance: 191.5
click at [318, 432] on div "a The conclusion does not follow (correct) b The conclusion follows (your answe…" at bounding box center [364, 441] width 631 height 50
click at [261, 443] on div "a The conclusion does not follow (correct) b The conclusion follows (your answe…" at bounding box center [364, 441] width 631 height 50
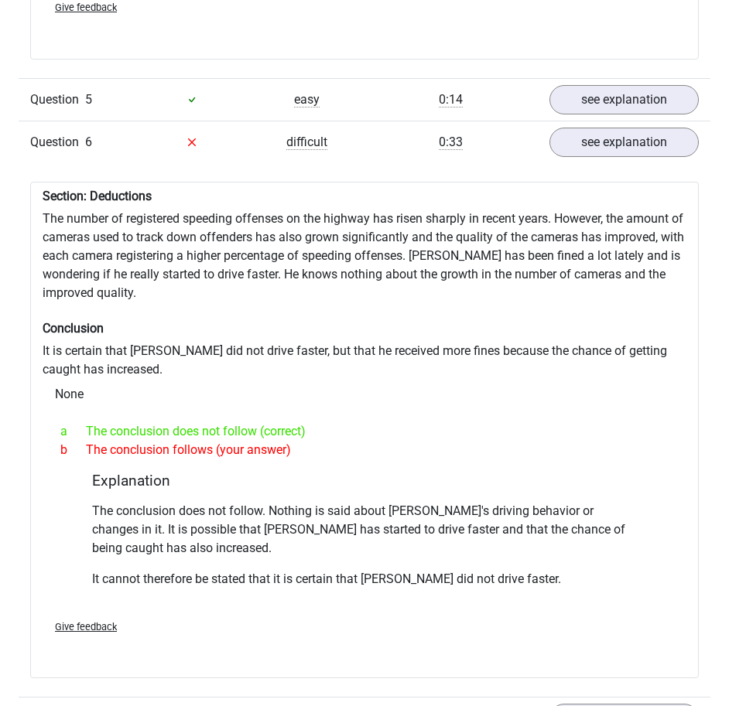
drag, startPoint x: 229, startPoint y: 377, endPoint x: 590, endPoint y: 398, distance: 361.1
click at [590, 398] on div "Section: Deductions The number of registered speeding offenses on the highway h…" at bounding box center [364, 430] width 668 height 497
drag, startPoint x: 542, startPoint y: 449, endPoint x: 494, endPoint y: 434, distance: 51.1
click at [526, 446] on div "Section: Deductions The number of registered speeding offenses on the highway h…" at bounding box center [364, 430] width 668 height 497
click at [220, 502] on p "The conclusion does not follow. Nothing is said about [PERSON_NAME]'s driving b…" at bounding box center [364, 530] width 545 height 56
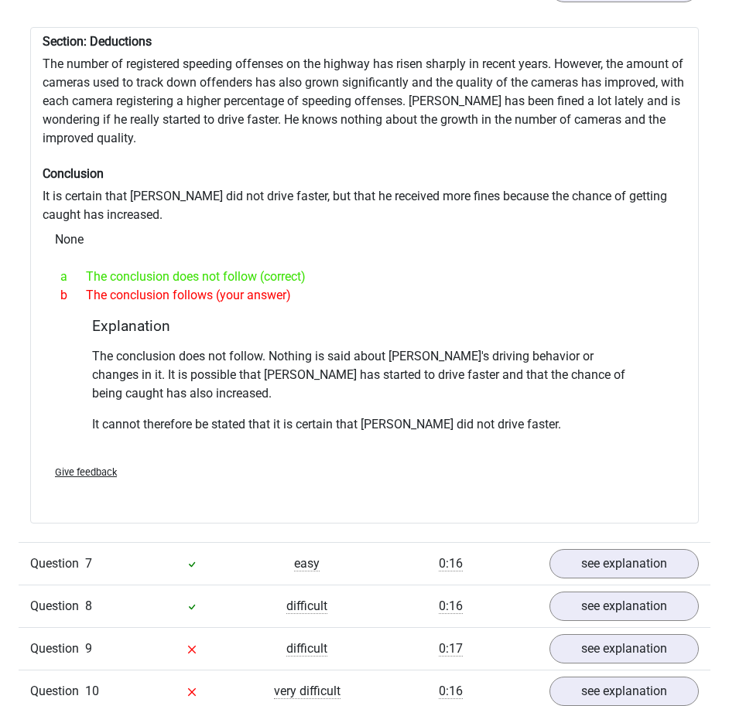
scroll to position [2508, 0]
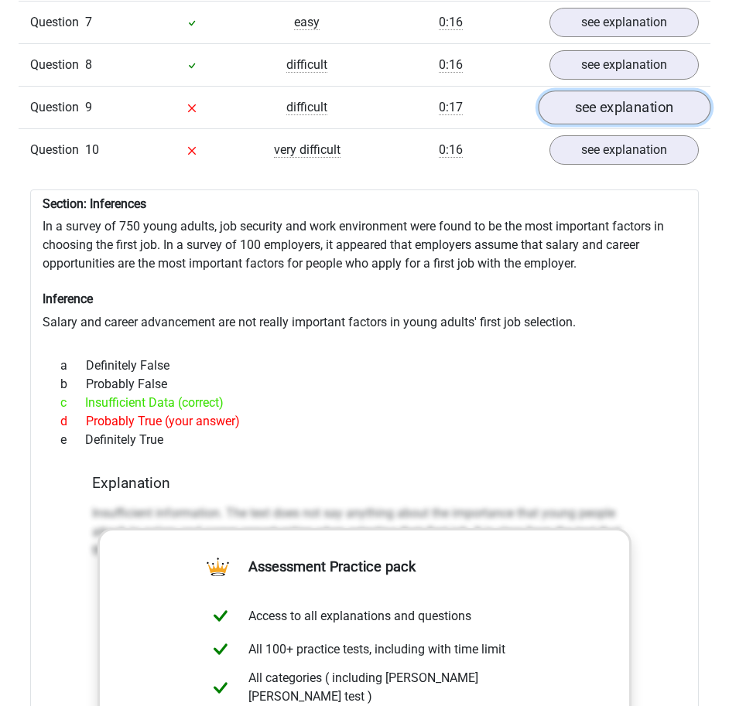
click at [597, 101] on link "see explanation" at bounding box center [624, 108] width 173 height 34
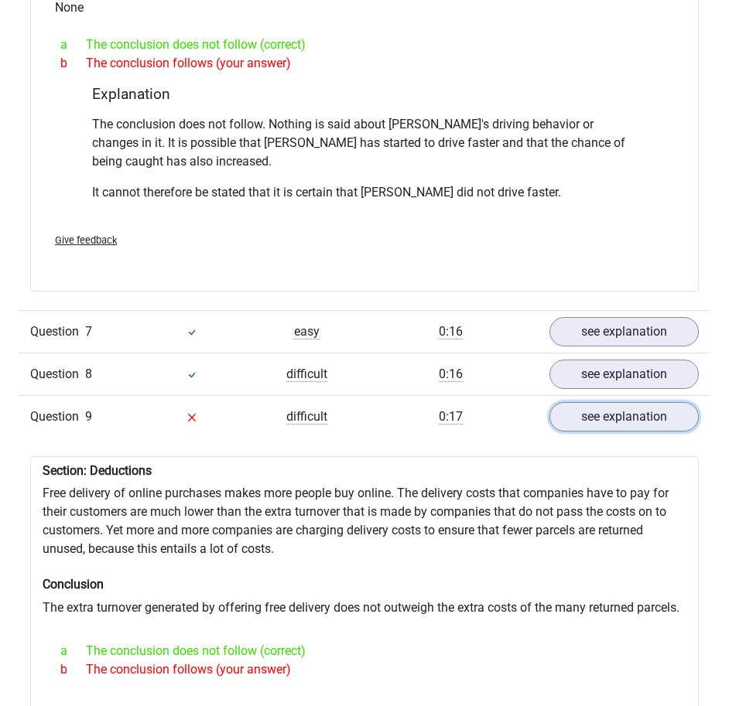
scroll to position [1812, 0]
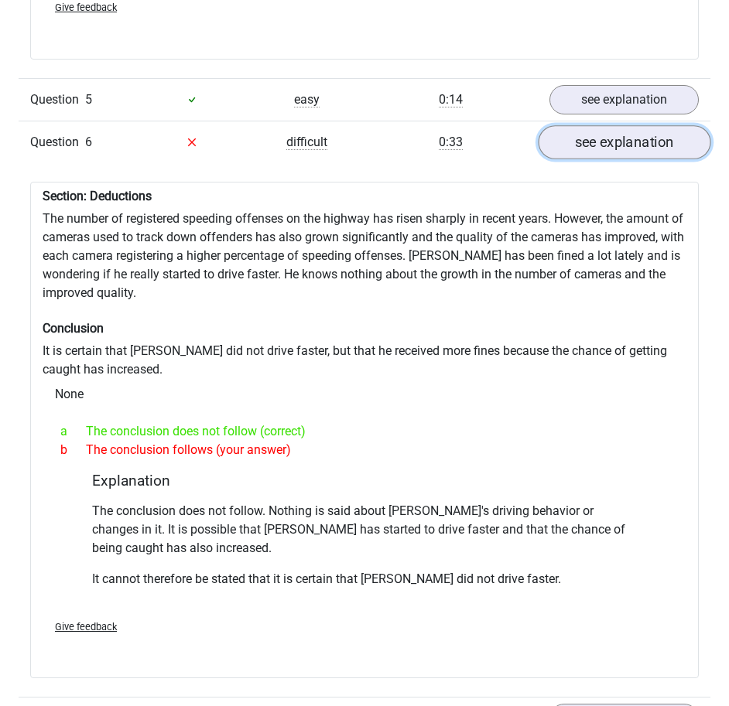
click at [627, 125] on link "see explanation" at bounding box center [624, 142] width 173 height 34
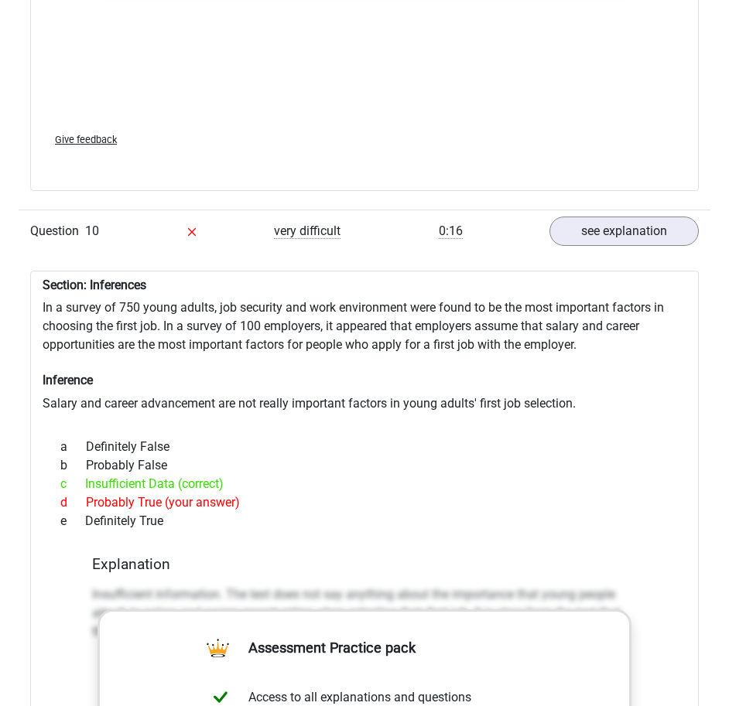
scroll to position [2740, 0]
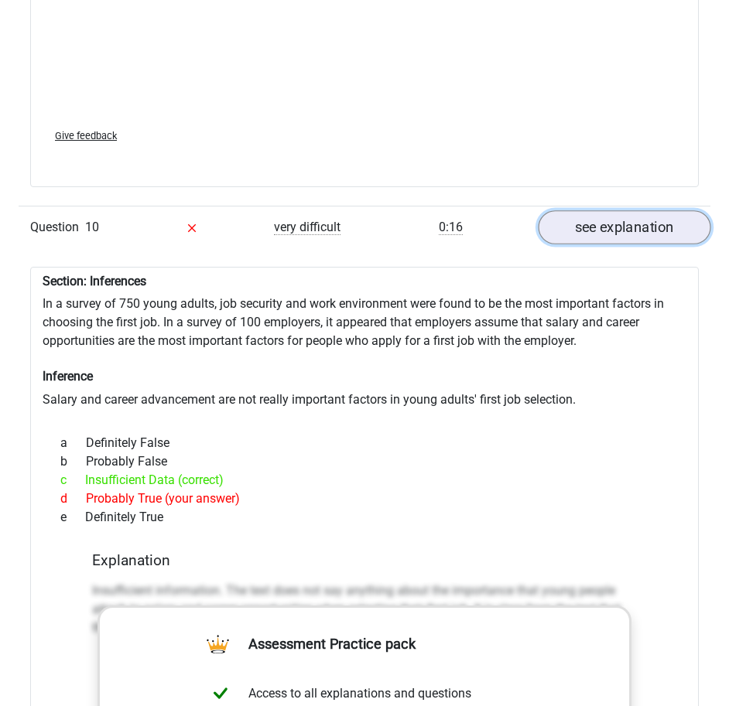
click at [558, 210] on link "see explanation" at bounding box center [624, 227] width 173 height 34
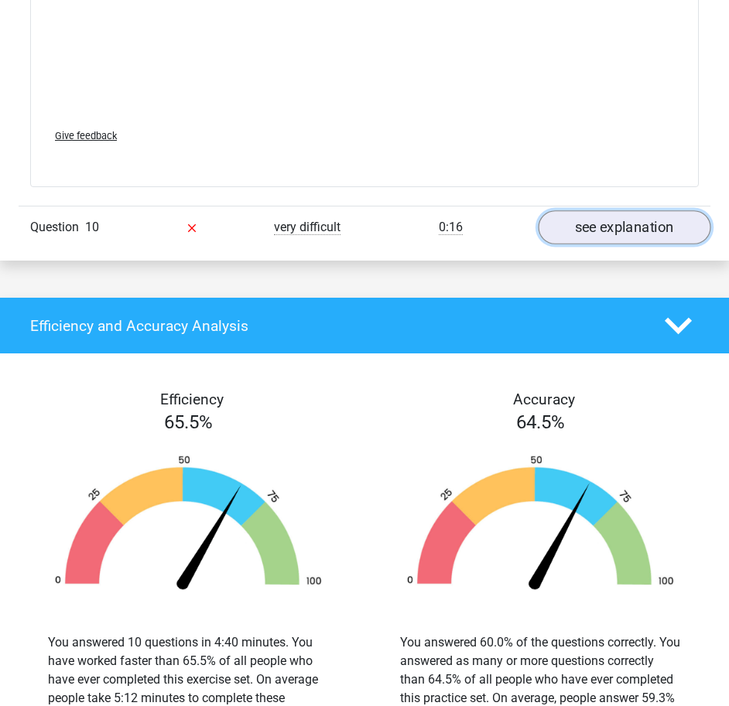
click at [558, 210] on link "see explanation" at bounding box center [624, 227] width 173 height 34
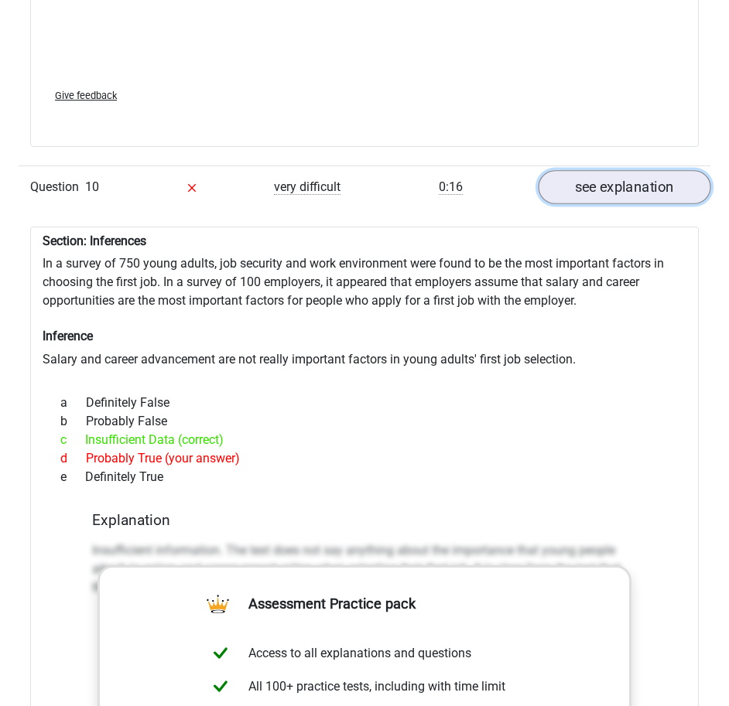
scroll to position [2818, 0]
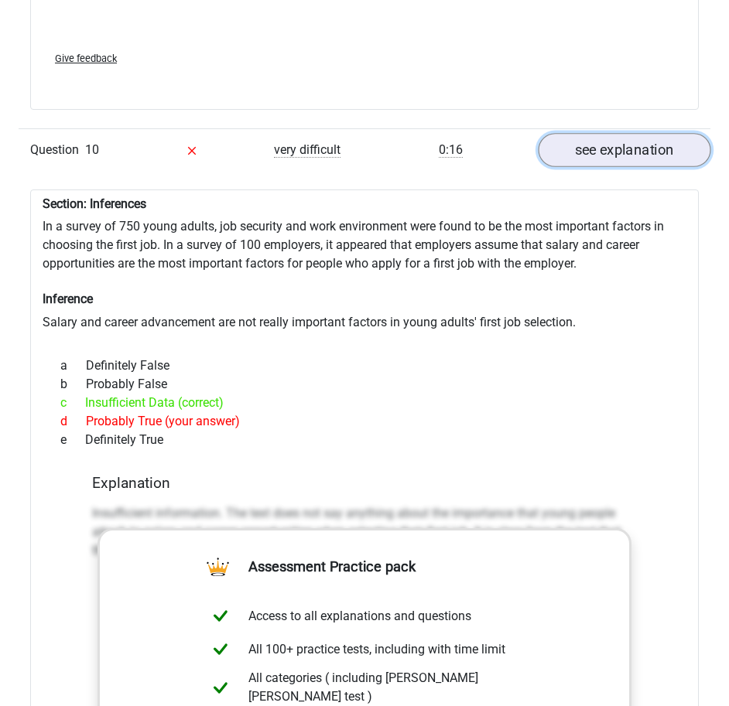
click at [588, 138] on link "see explanation" at bounding box center [624, 150] width 173 height 34
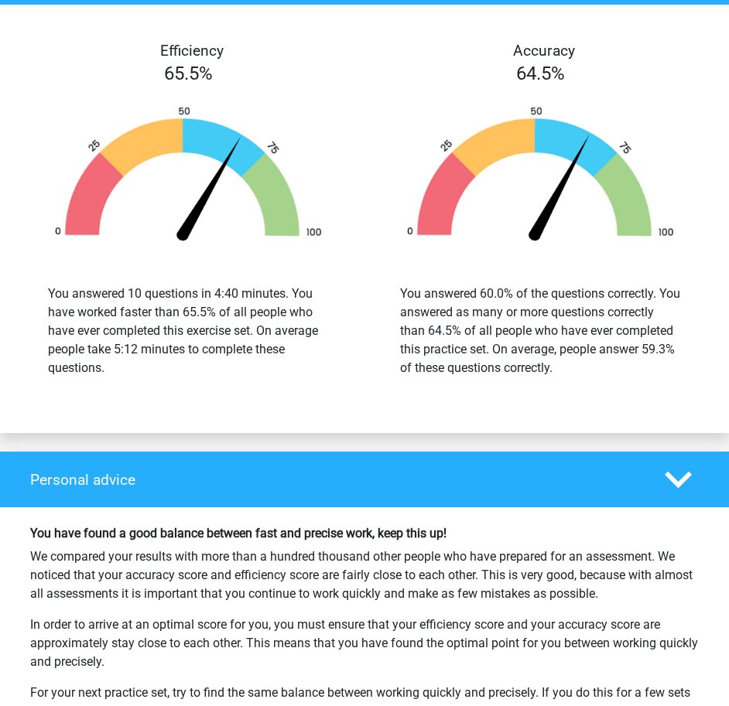
scroll to position [3359, 0]
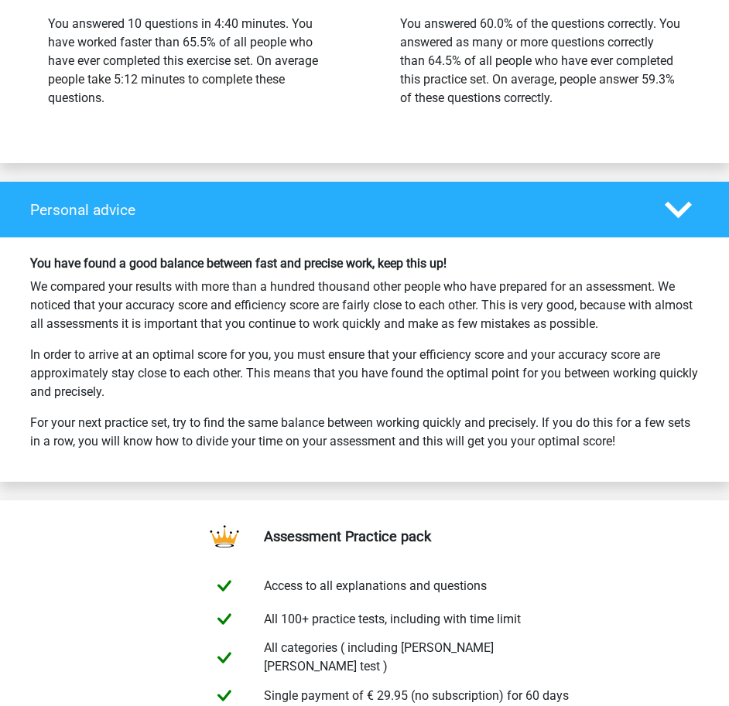
click at [683, 202] on polygon at bounding box center [678, 210] width 27 height 17
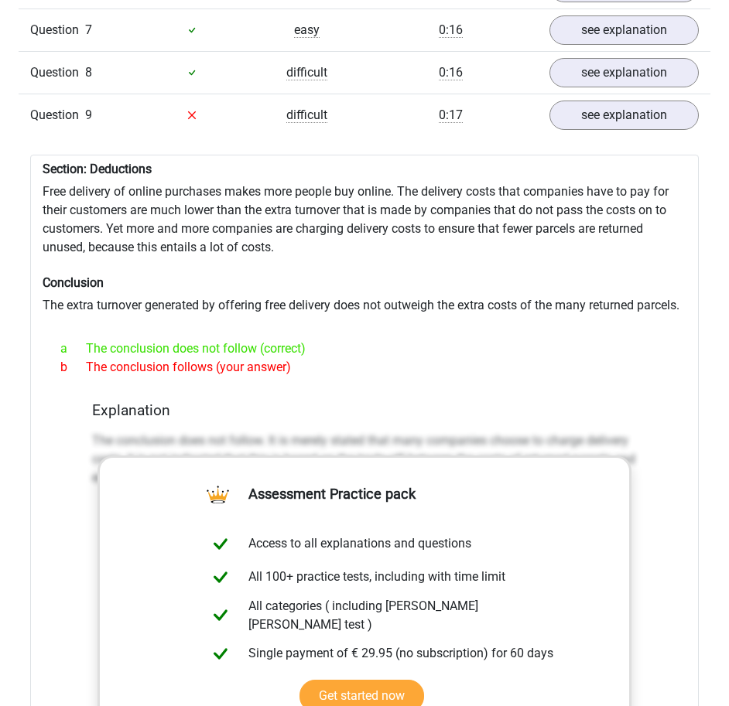
scroll to position [1580, 0]
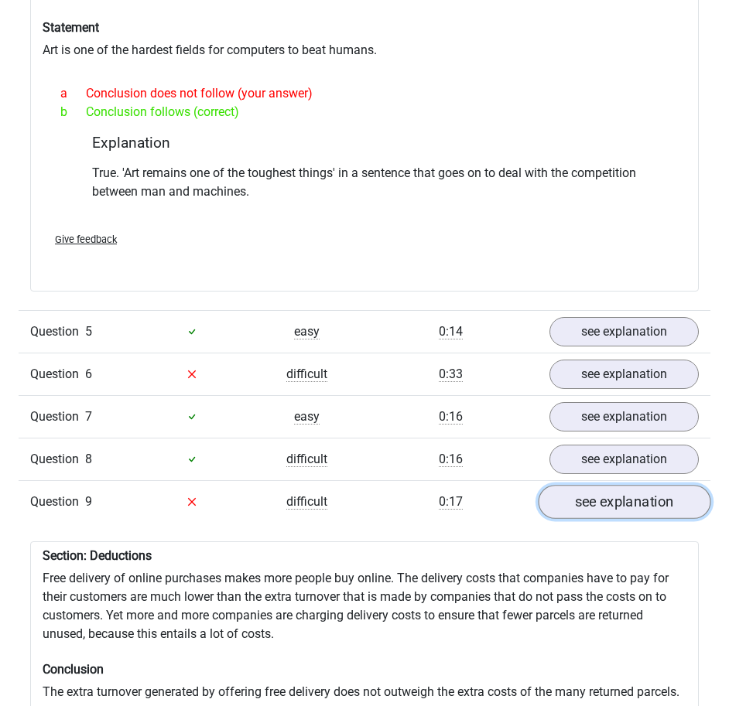
click at [583, 485] on link "see explanation" at bounding box center [624, 502] width 173 height 34
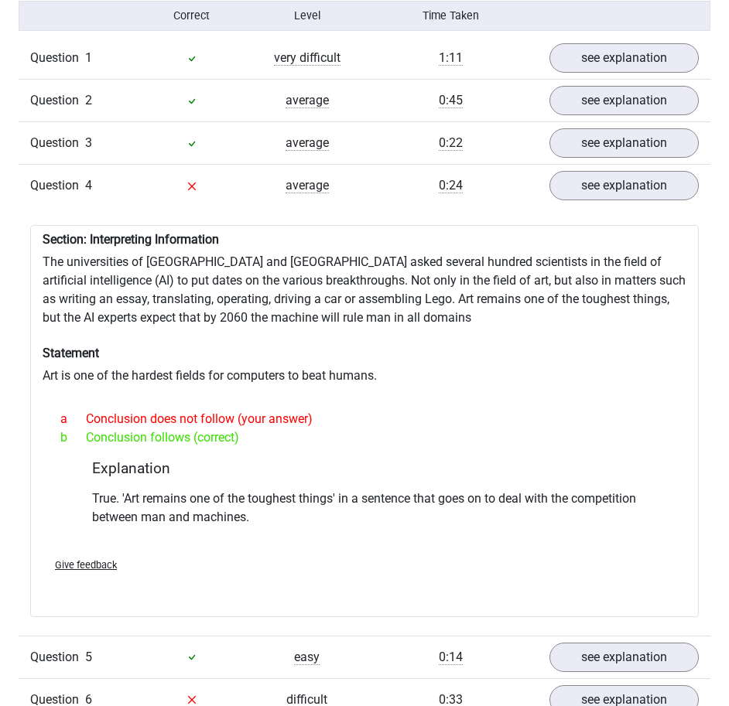
scroll to position [1116, 0]
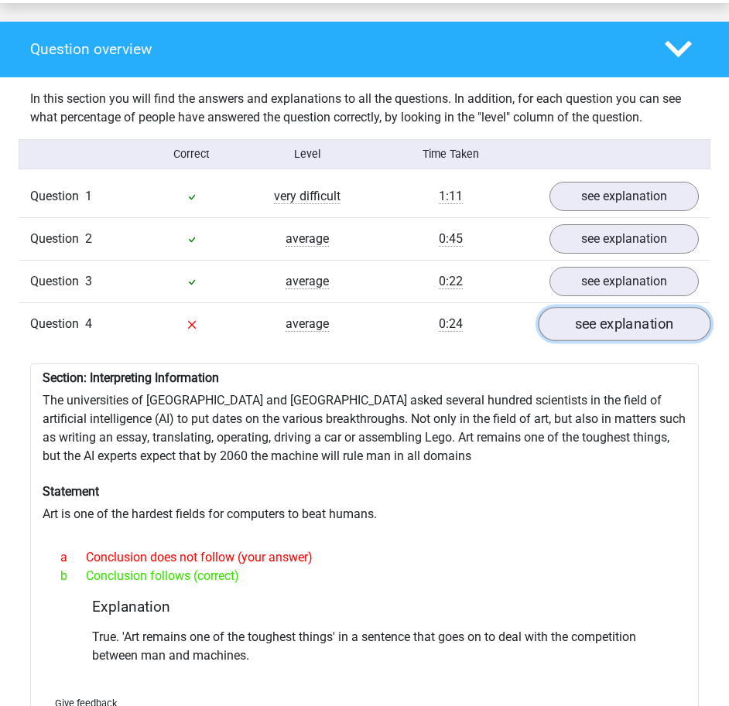
click at [572, 307] on link "see explanation" at bounding box center [624, 324] width 173 height 34
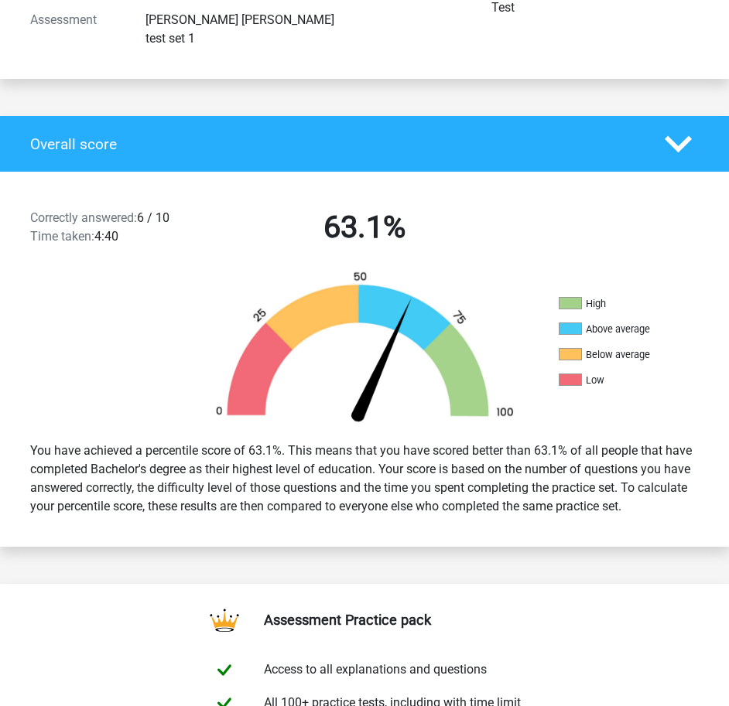
scroll to position [110, 0]
